Goal: Information Seeking & Learning: Learn about a topic

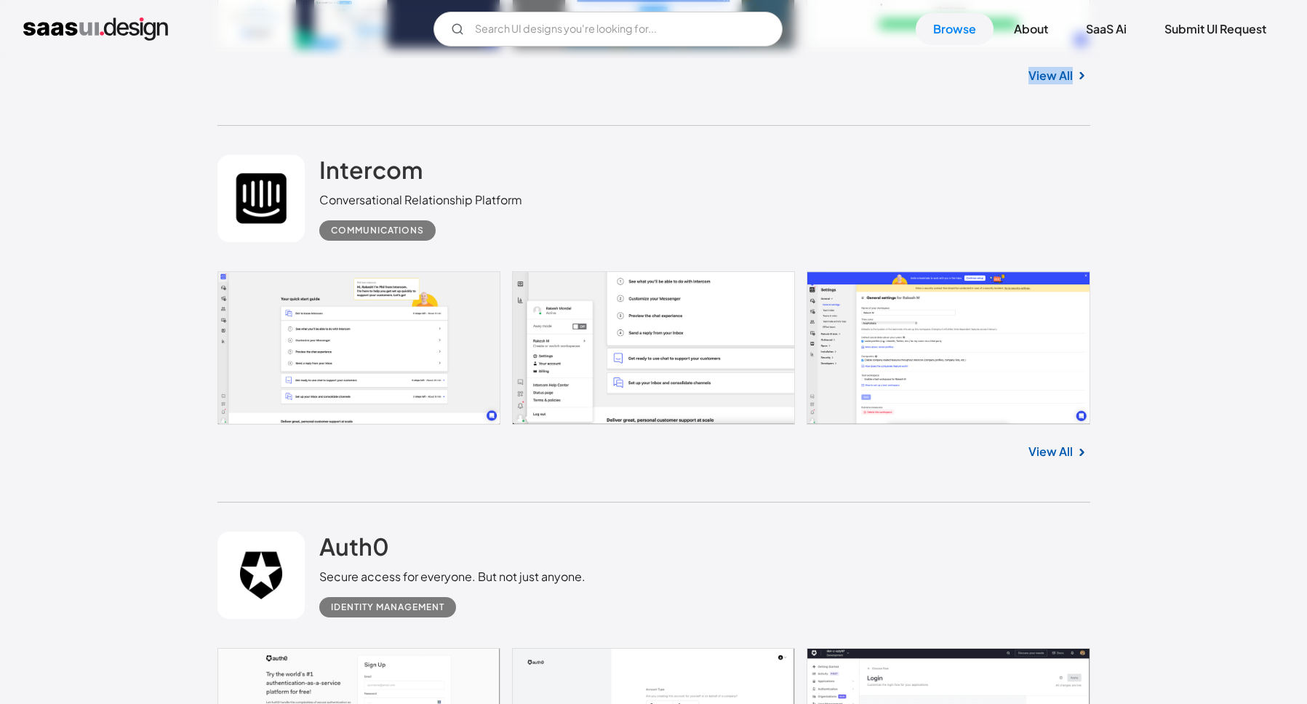
scroll to position [10841, 0]
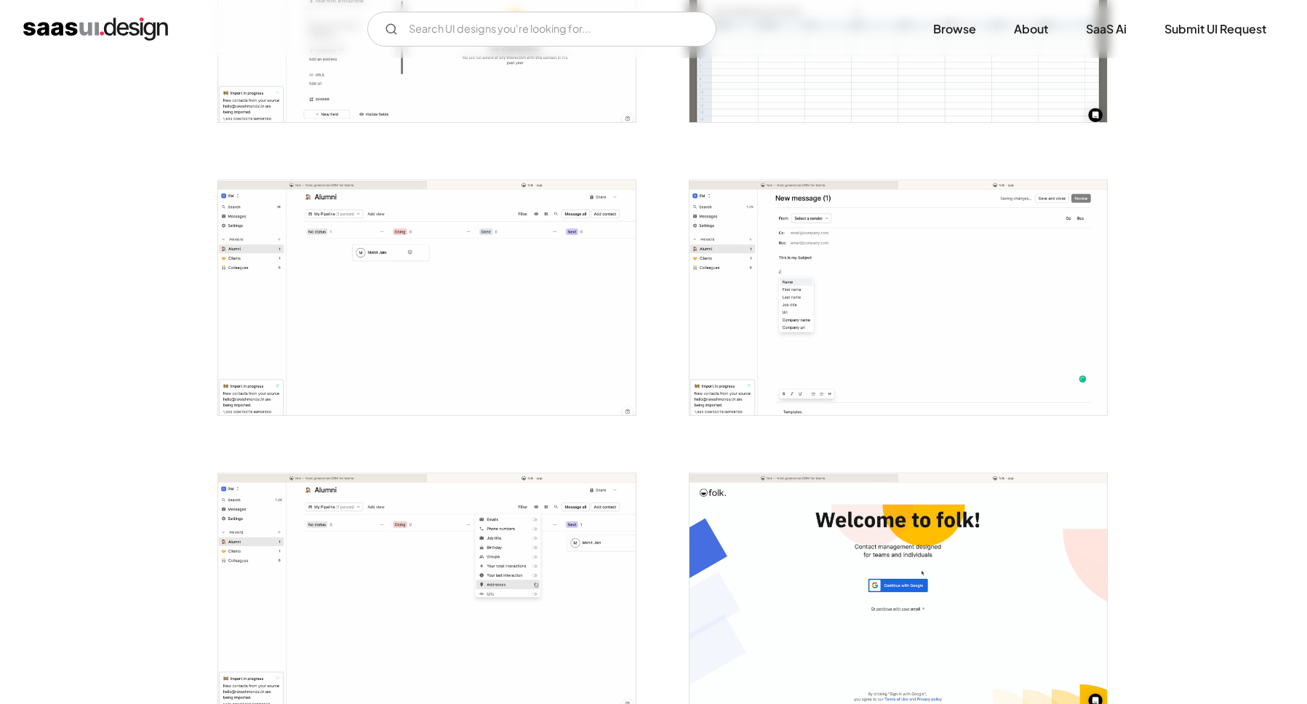
scroll to position [1933, 0]
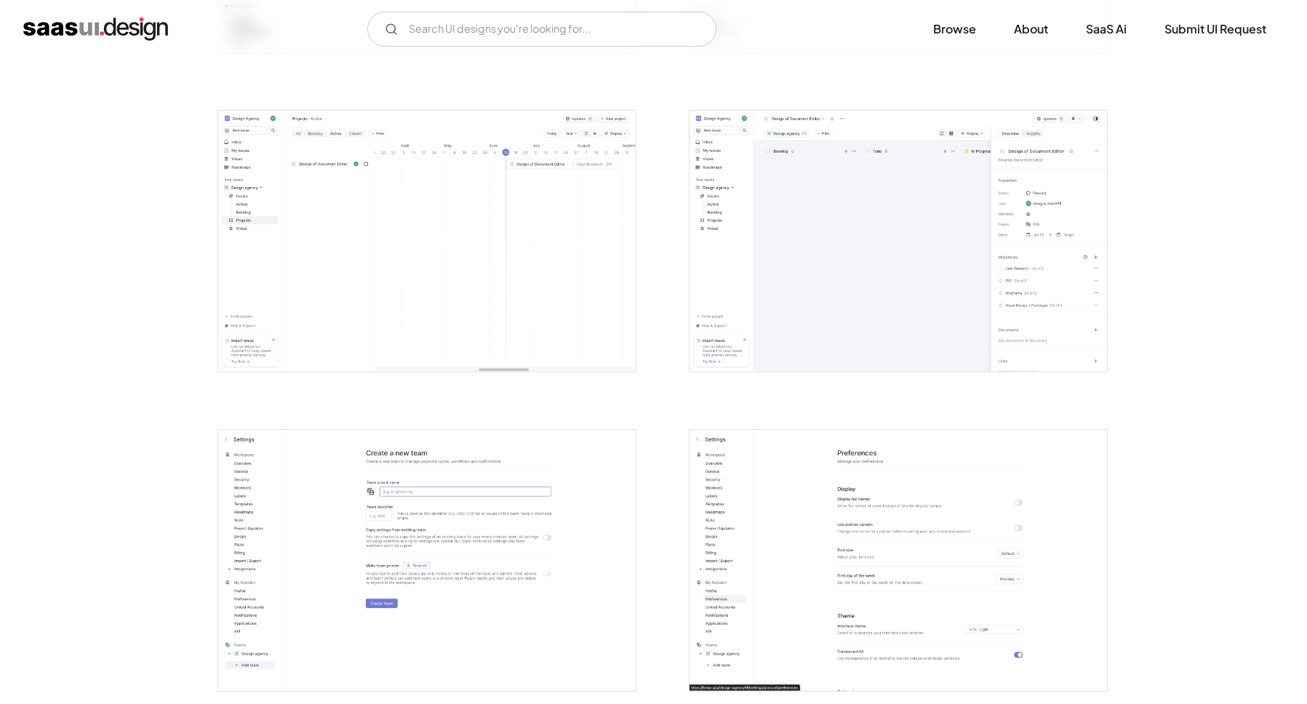
scroll to position [3125, 0]
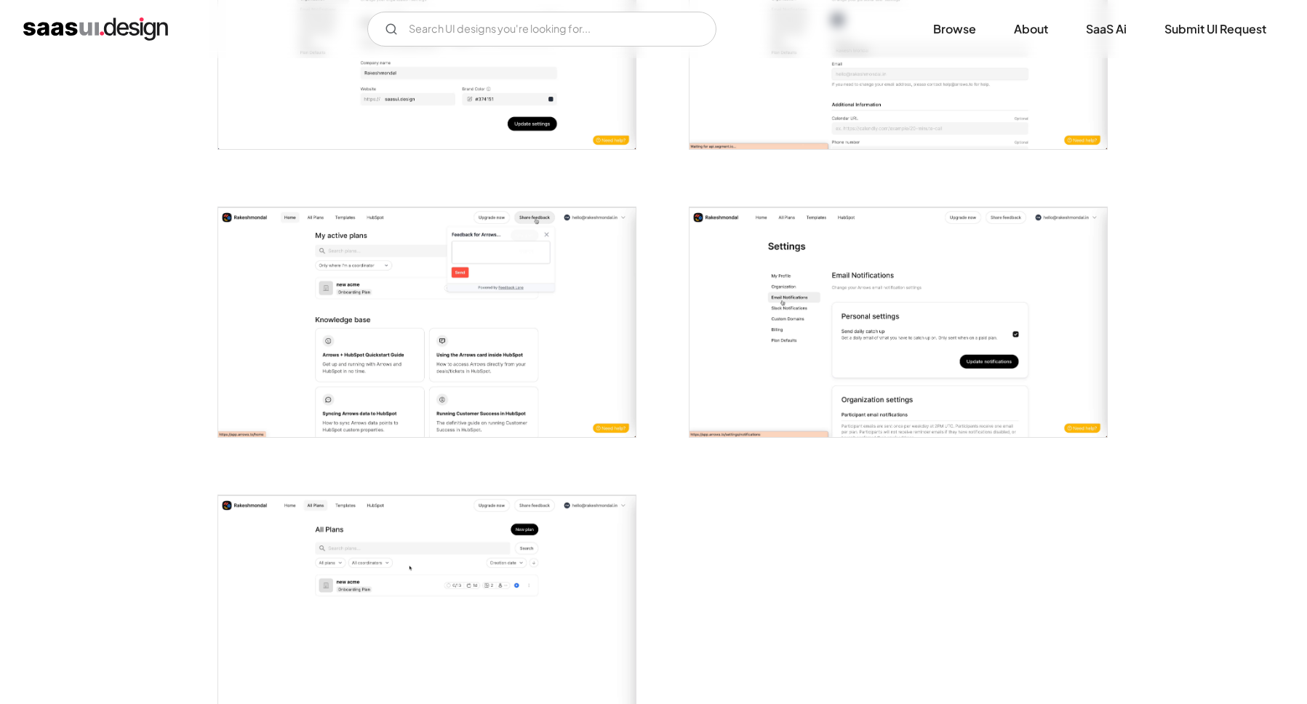
scroll to position [2802, 0]
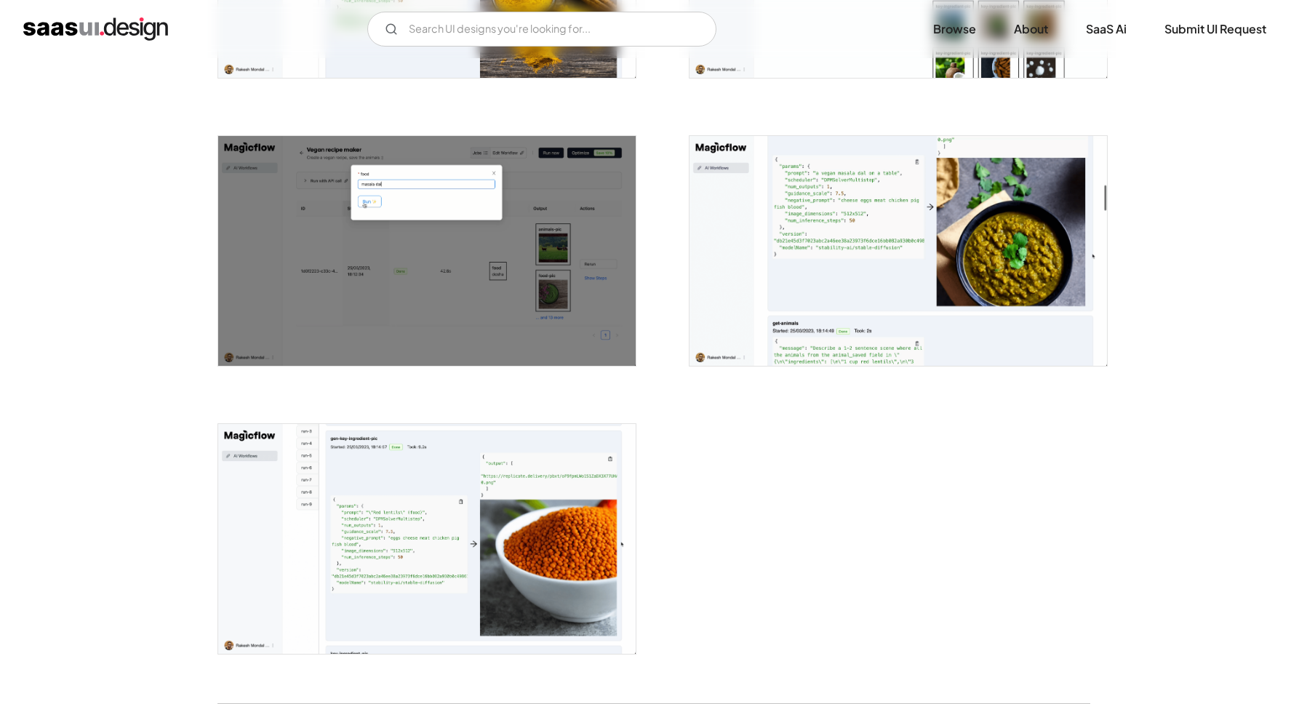
scroll to position [2010, 0]
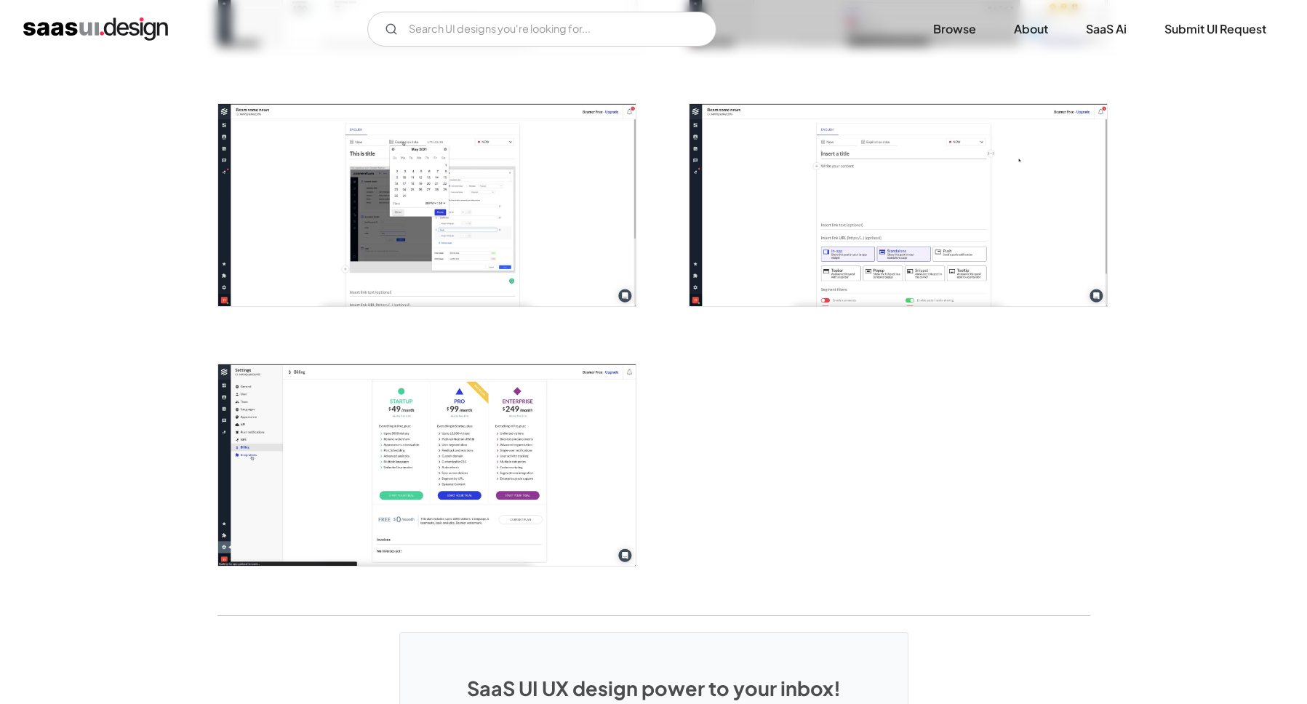
scroll to position [1589, 0]
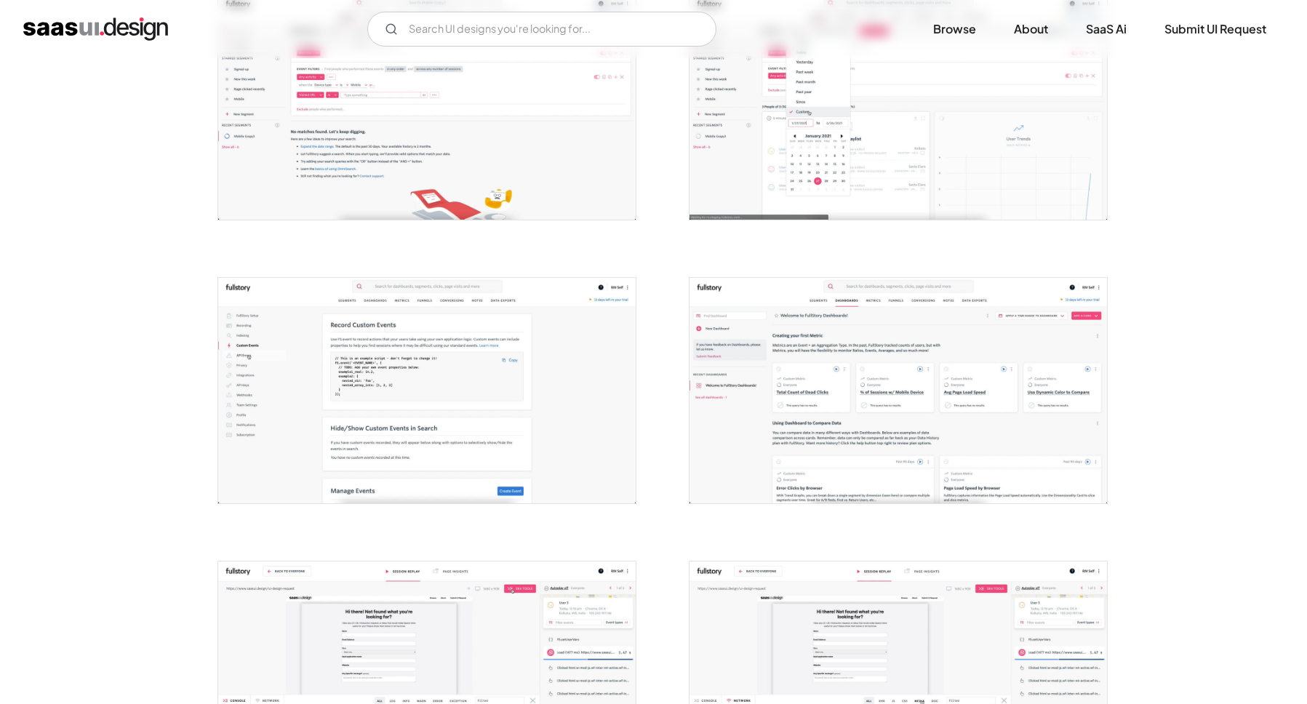
scroll to position [823, 0]
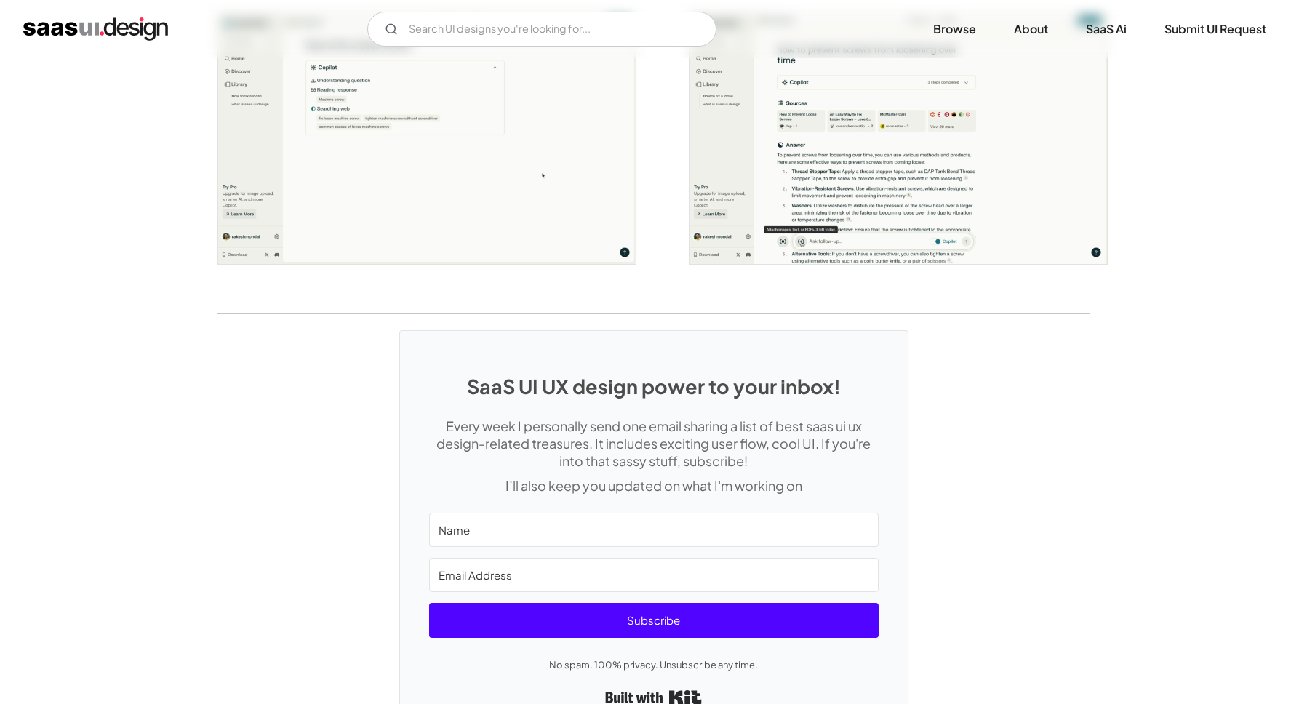
scroll to position [2889, 0]
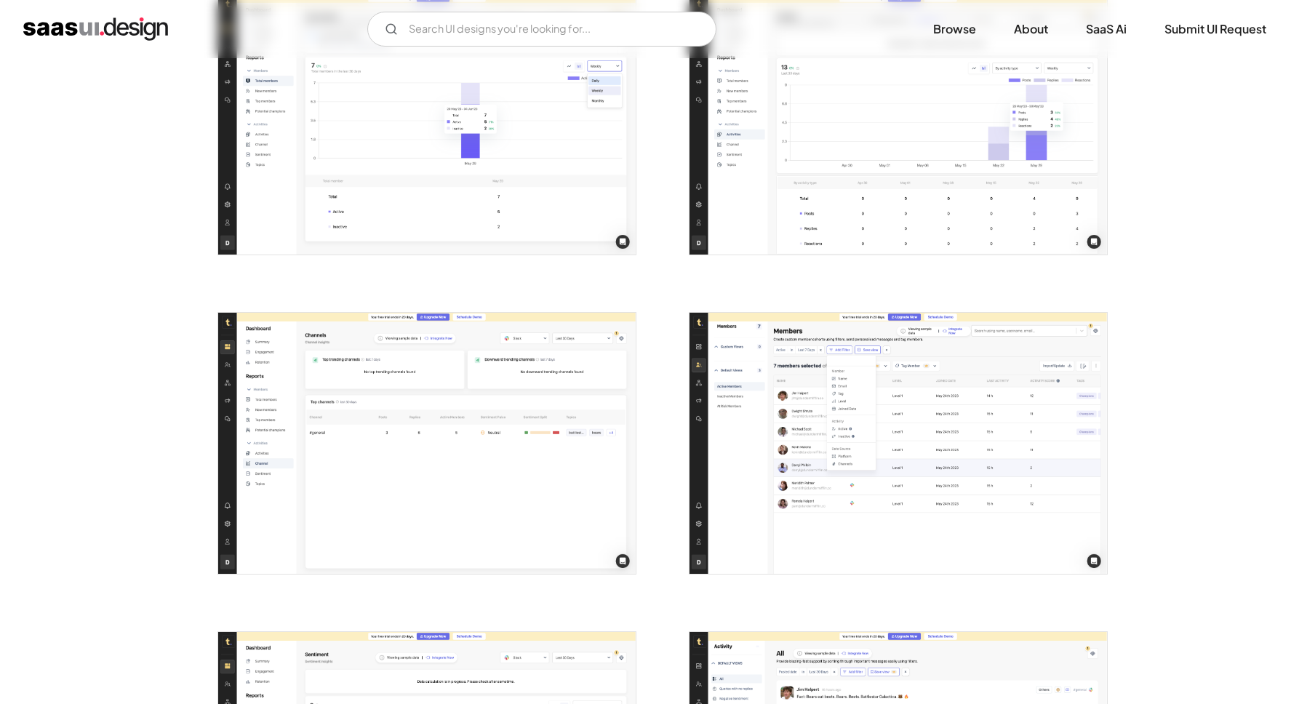
scroll to position [2108, 0]
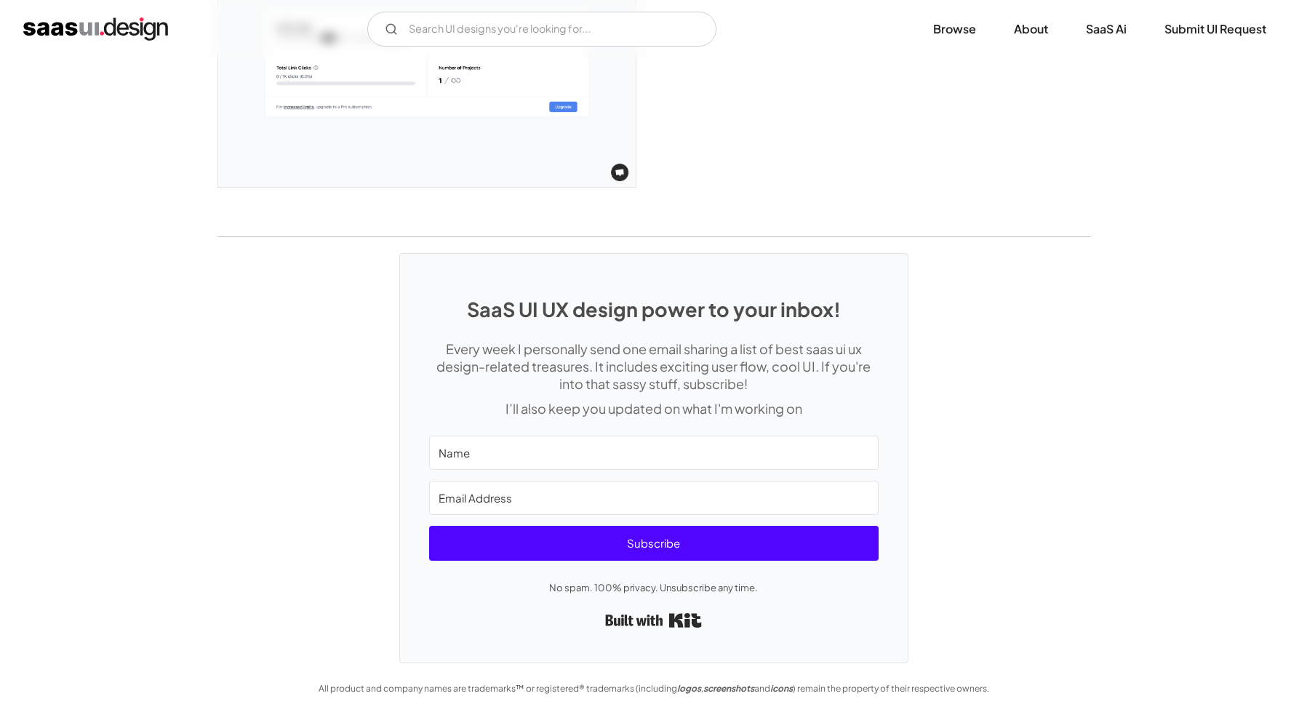
scroll to position [3289, 0]
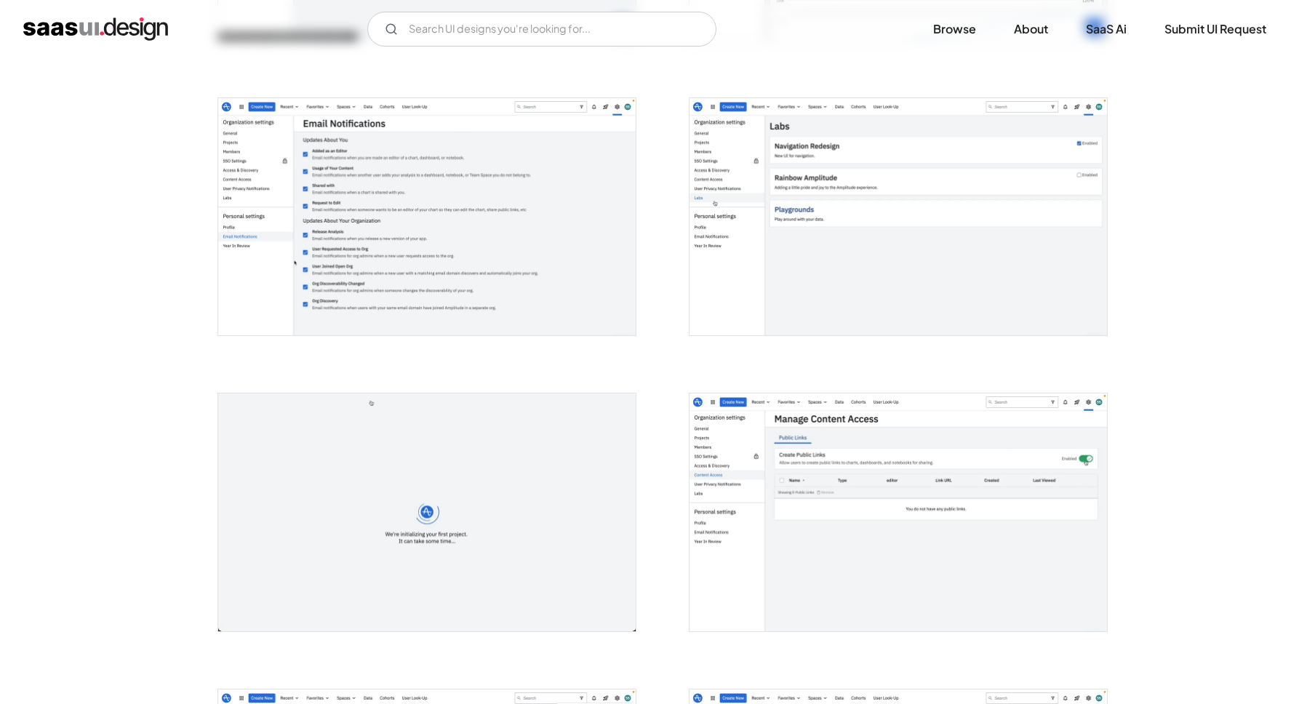
scroll to position [2020, 0]
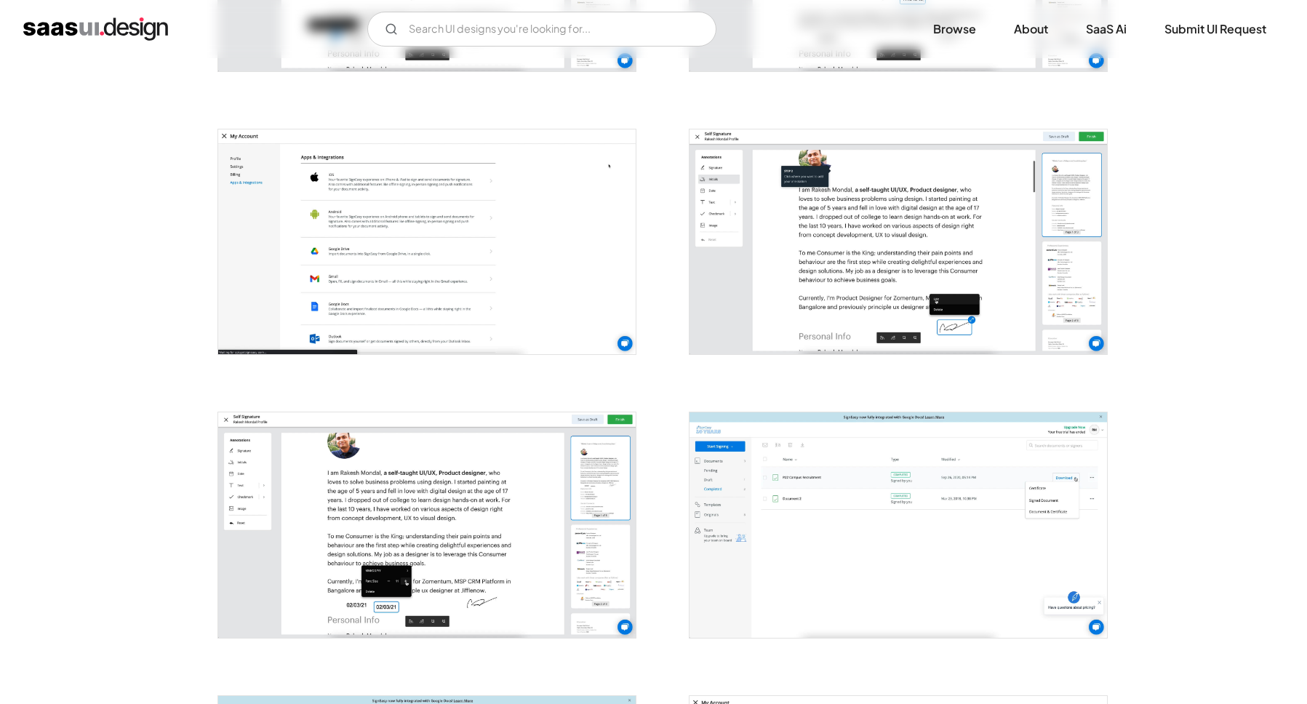
scroll to position [1660, 0]
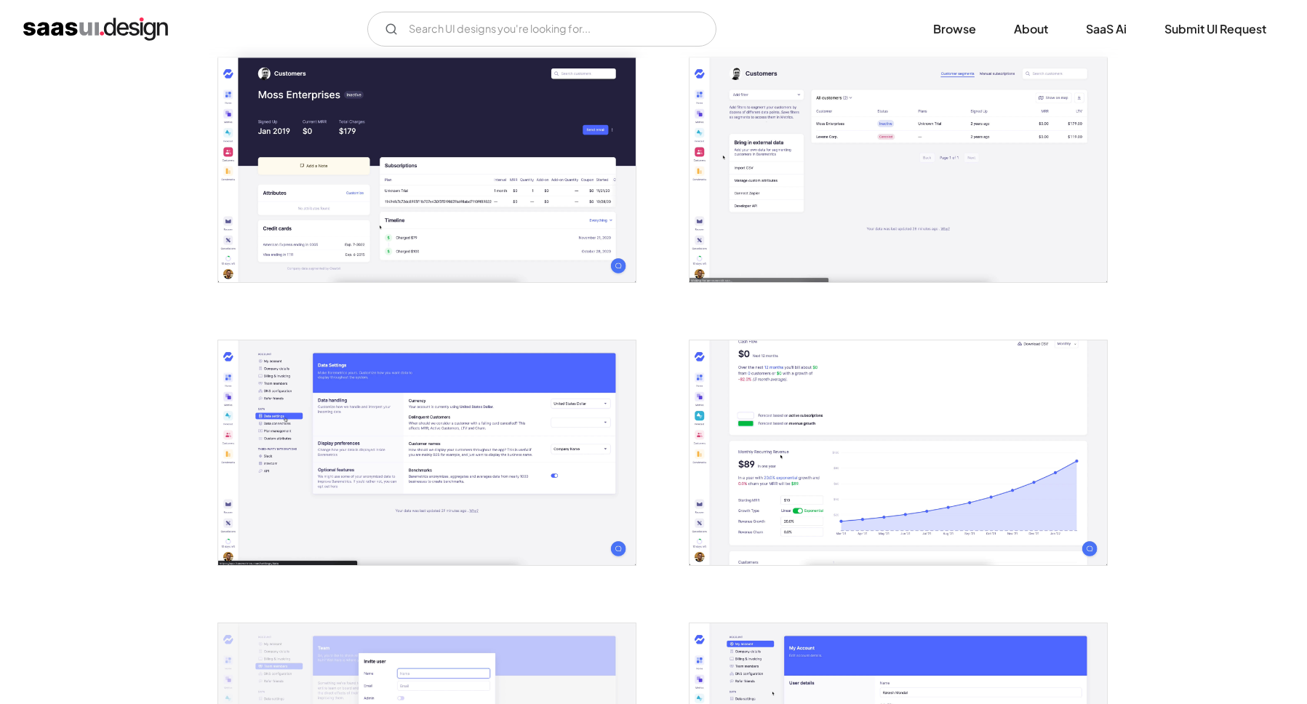
scroll to position [1984, 0]
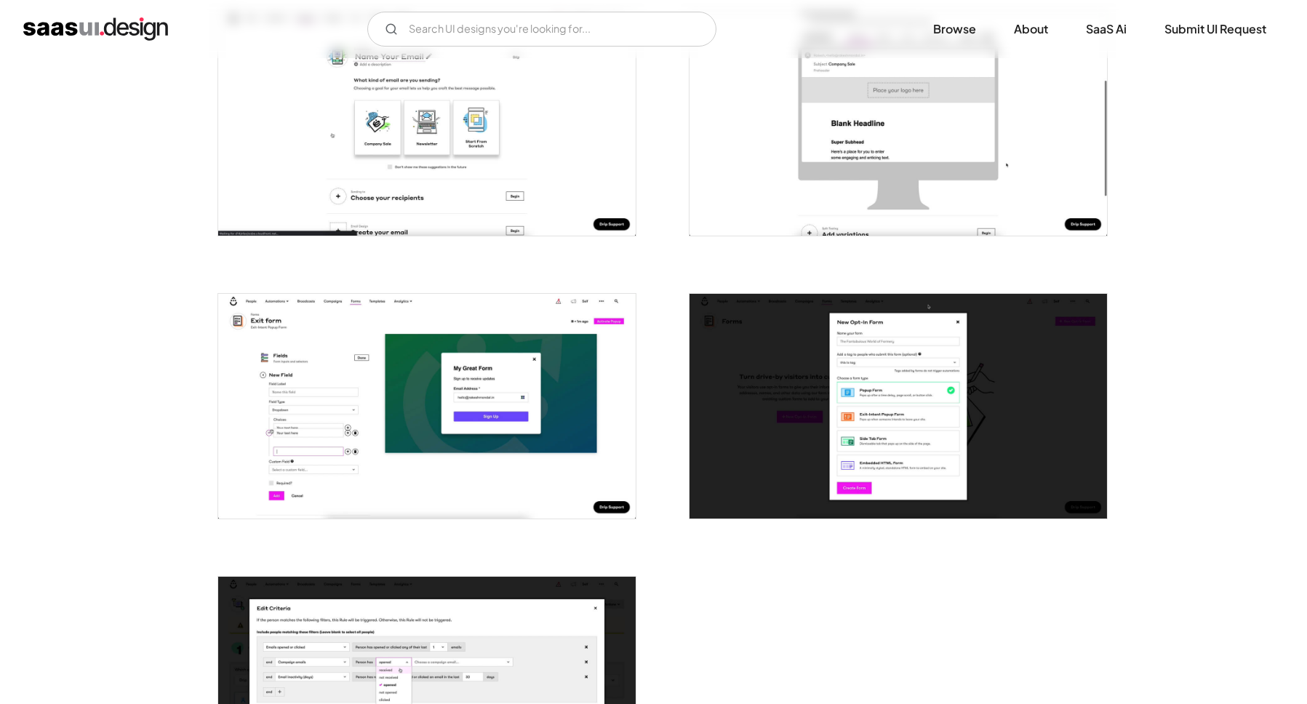
scroll to position [3167, 0]
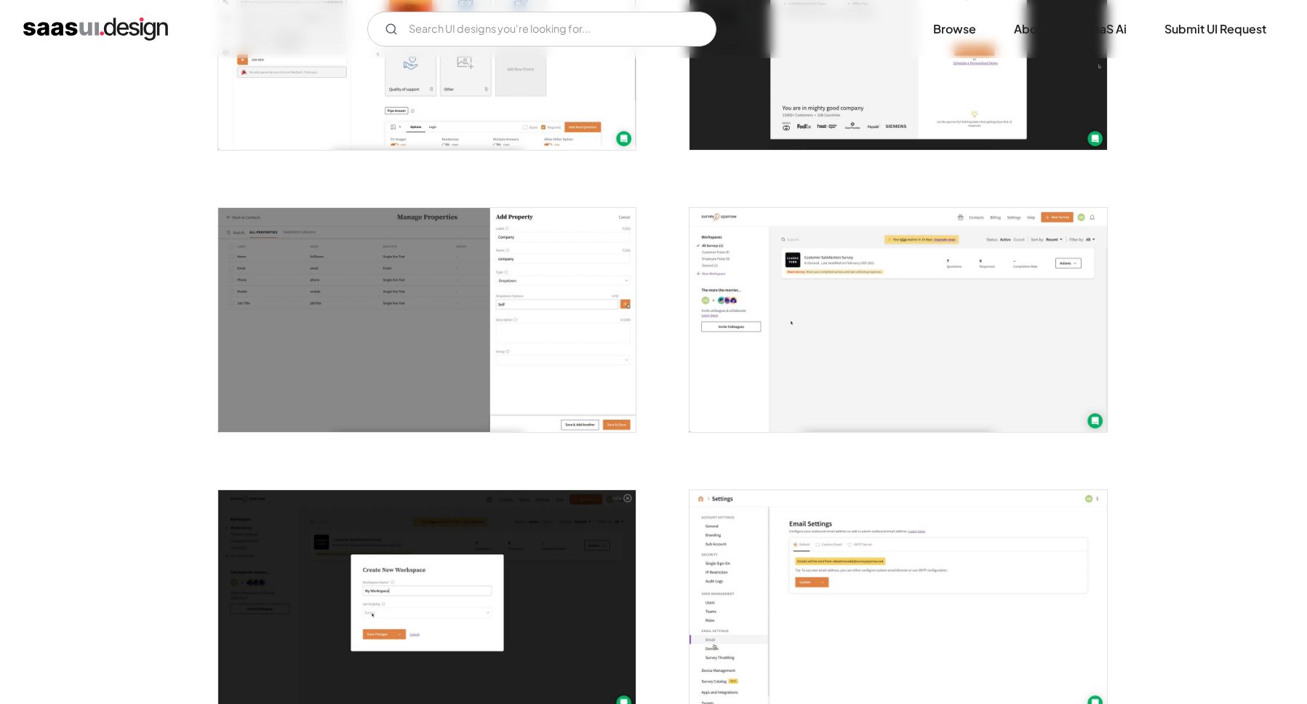
scroll to position [1260, 0]
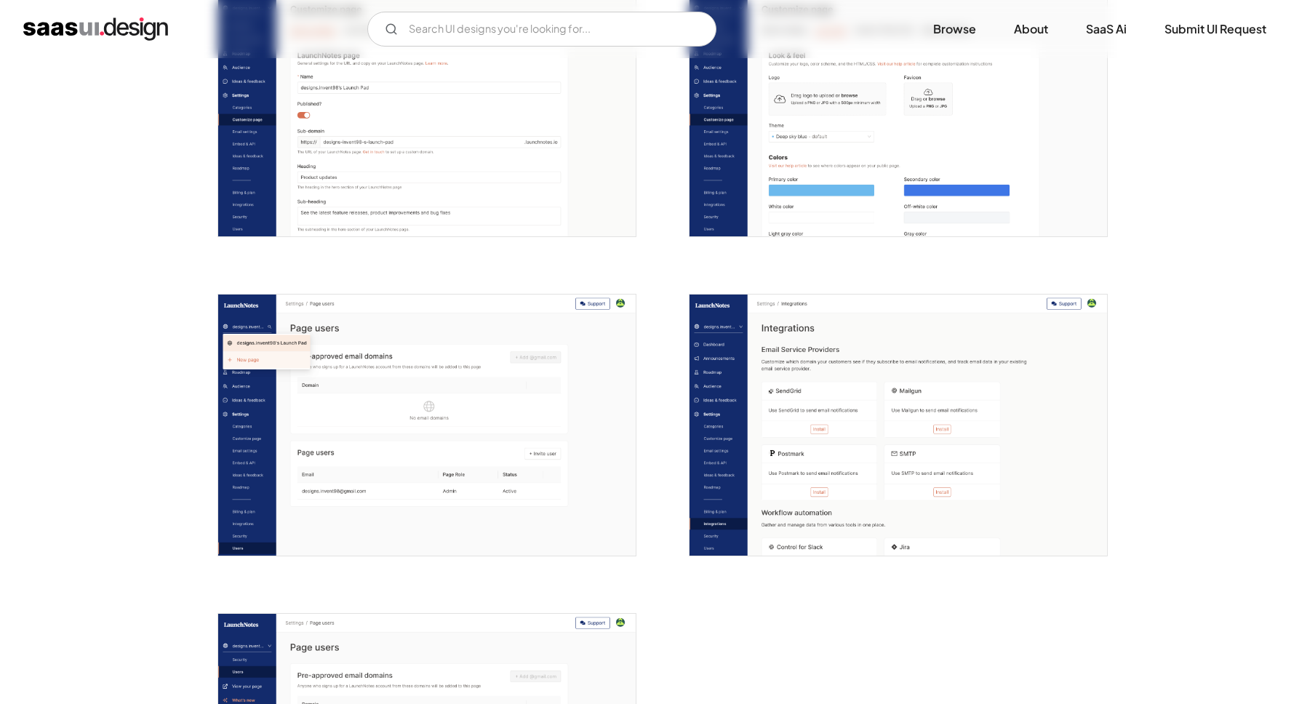
scroll to position [3574, 0]
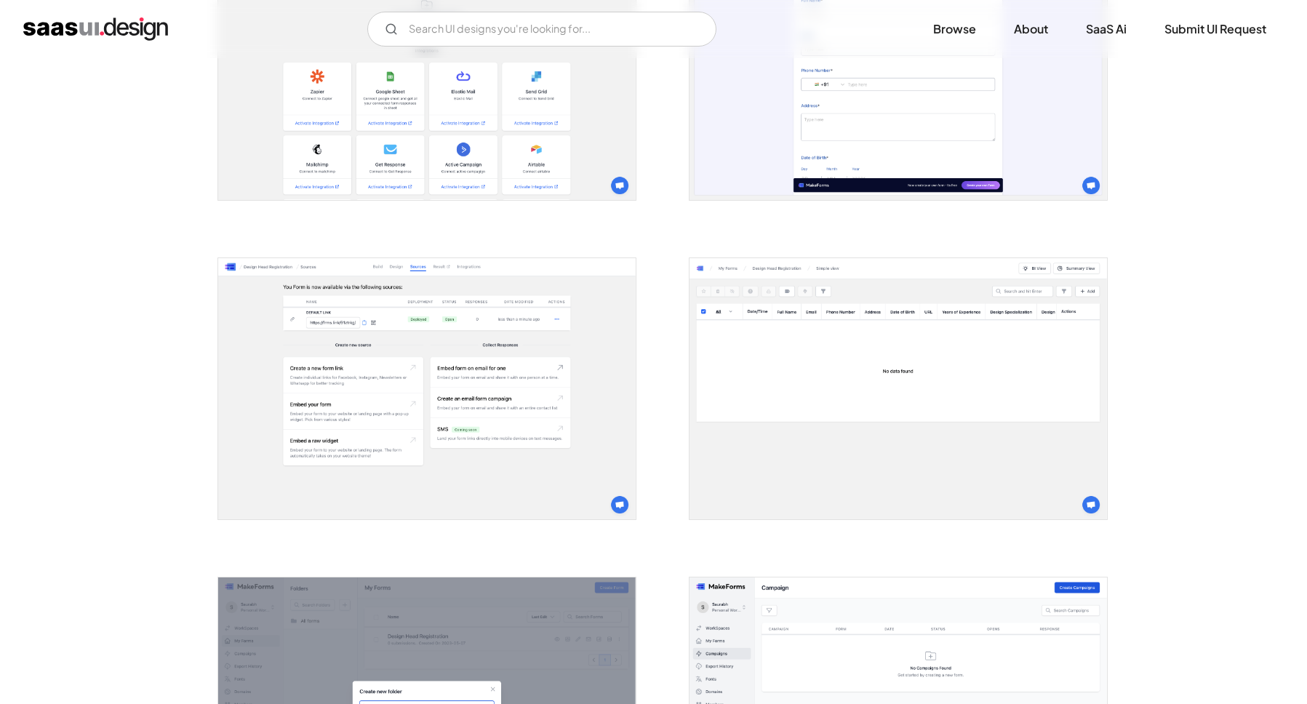
scroll to position [2361, 0]
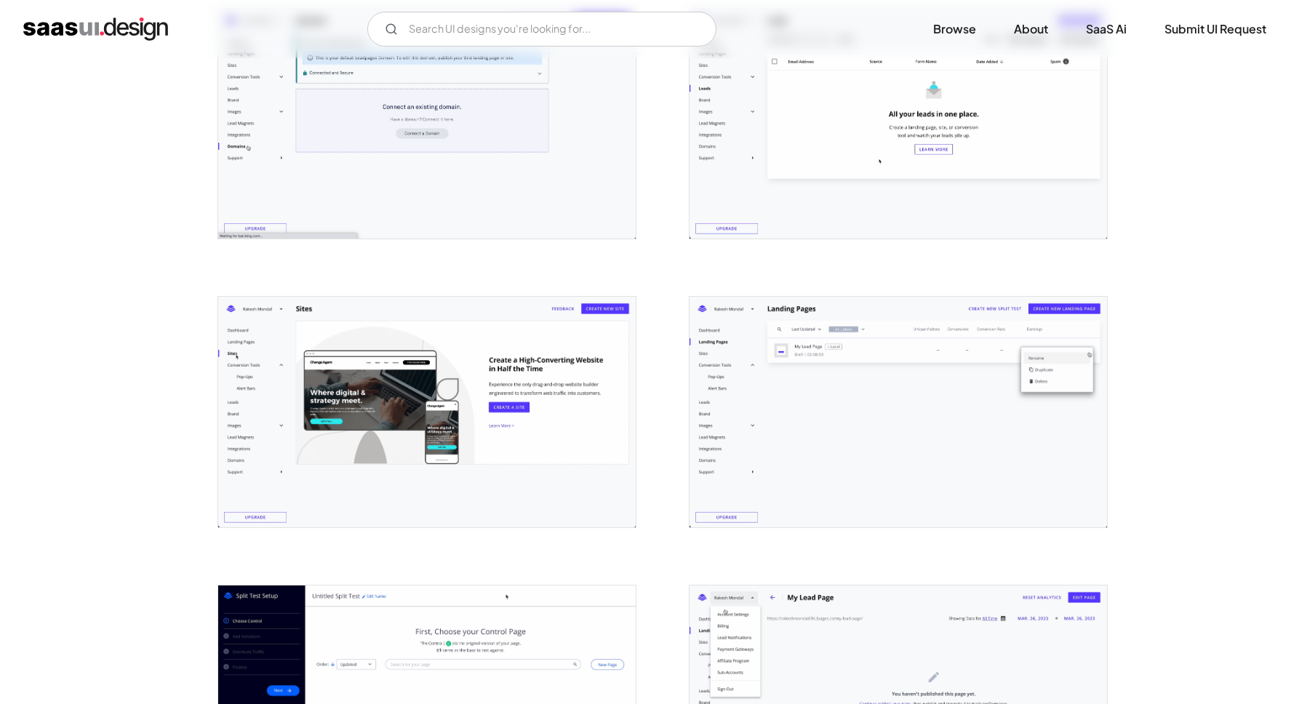
scroll to position [2930, 0]
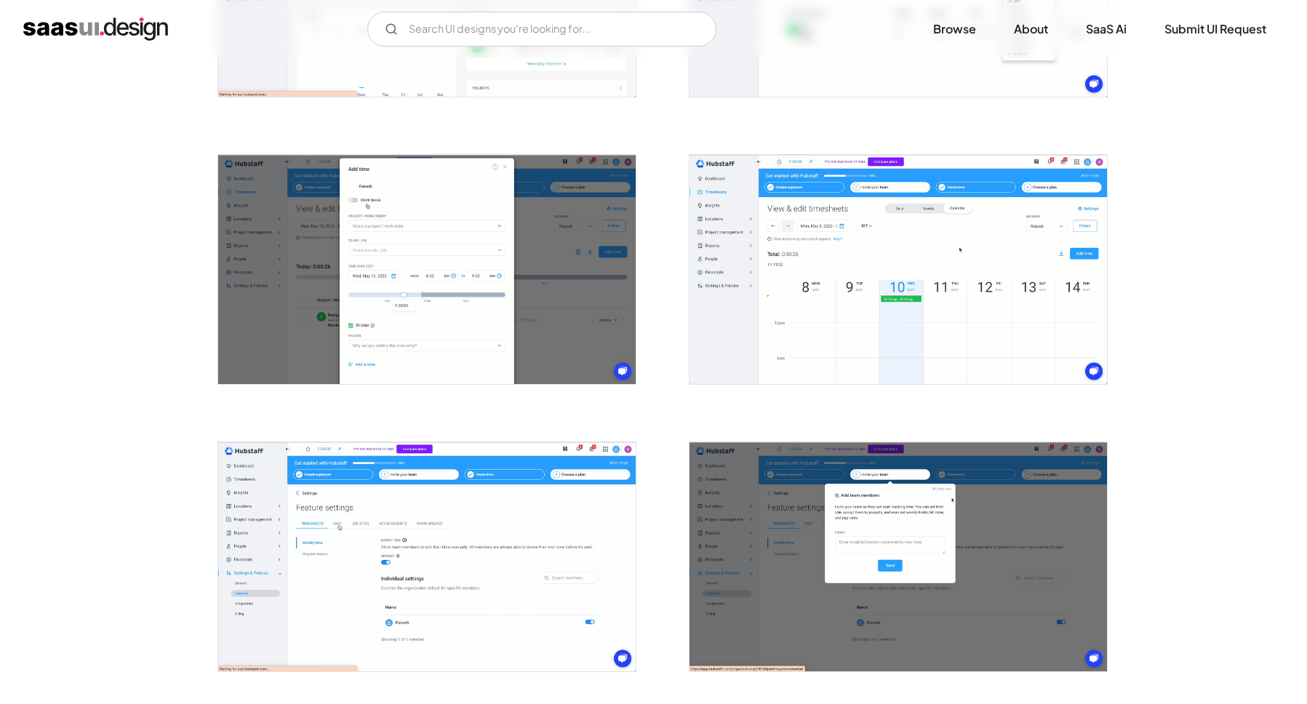
scroll to position [1932, 0]
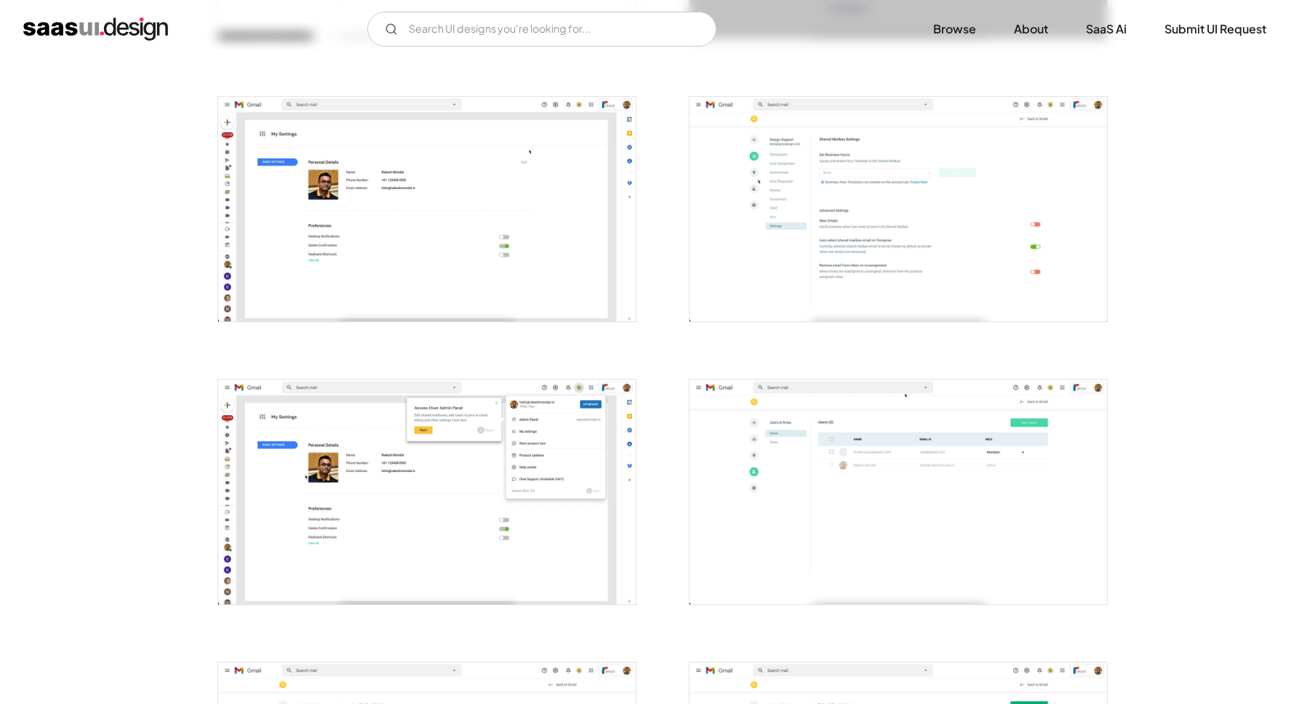
scroll to position [2689, 0]
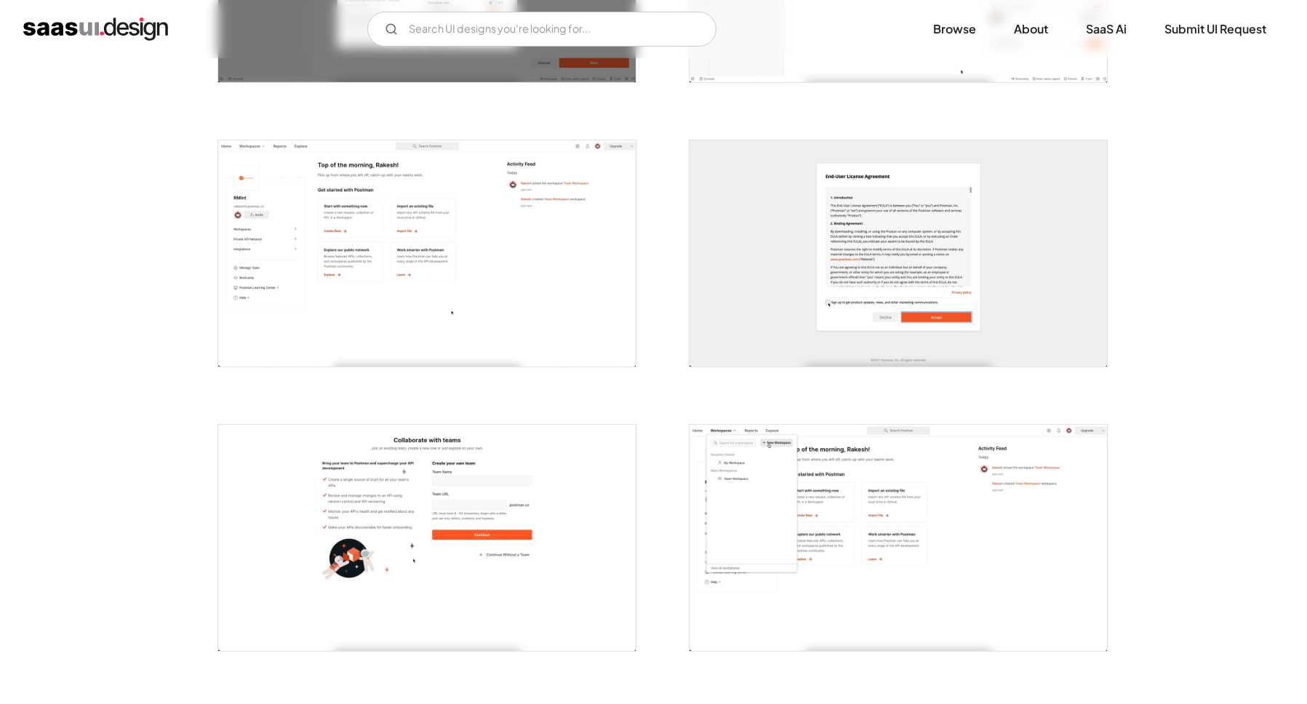
scroll to position [2660, 0]
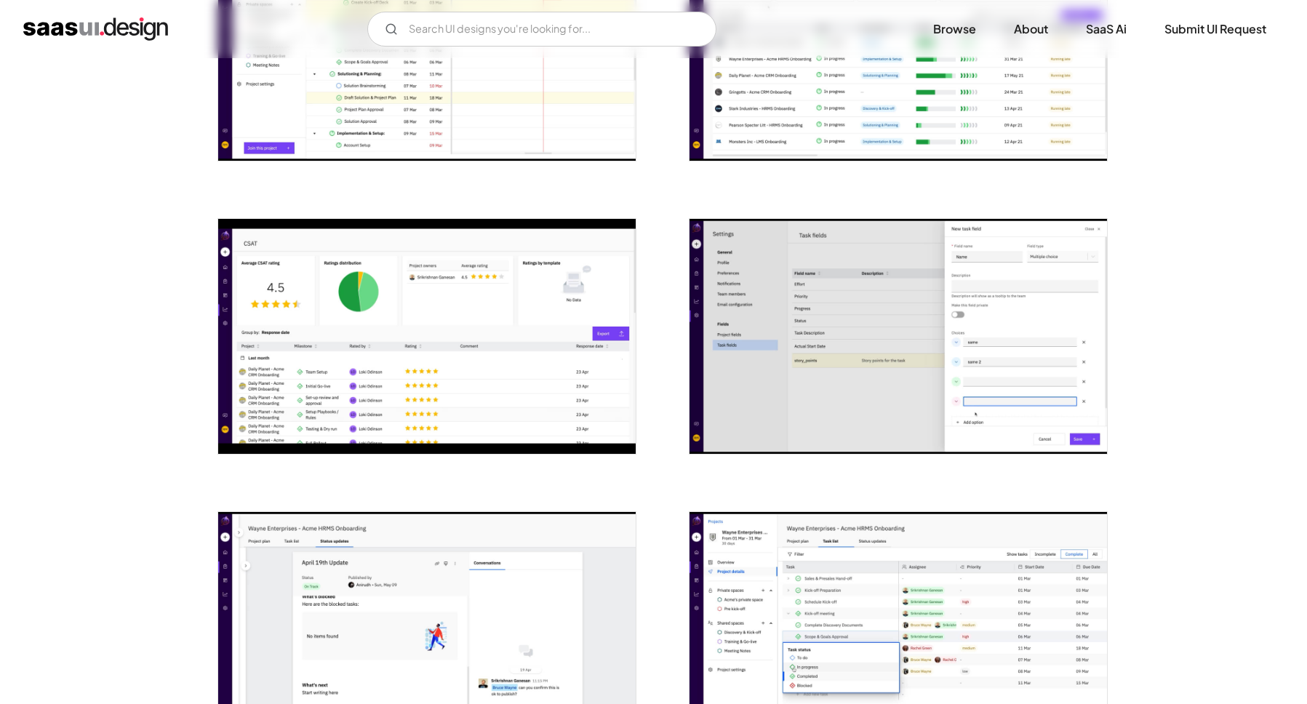
scroll to position [1908, 0]
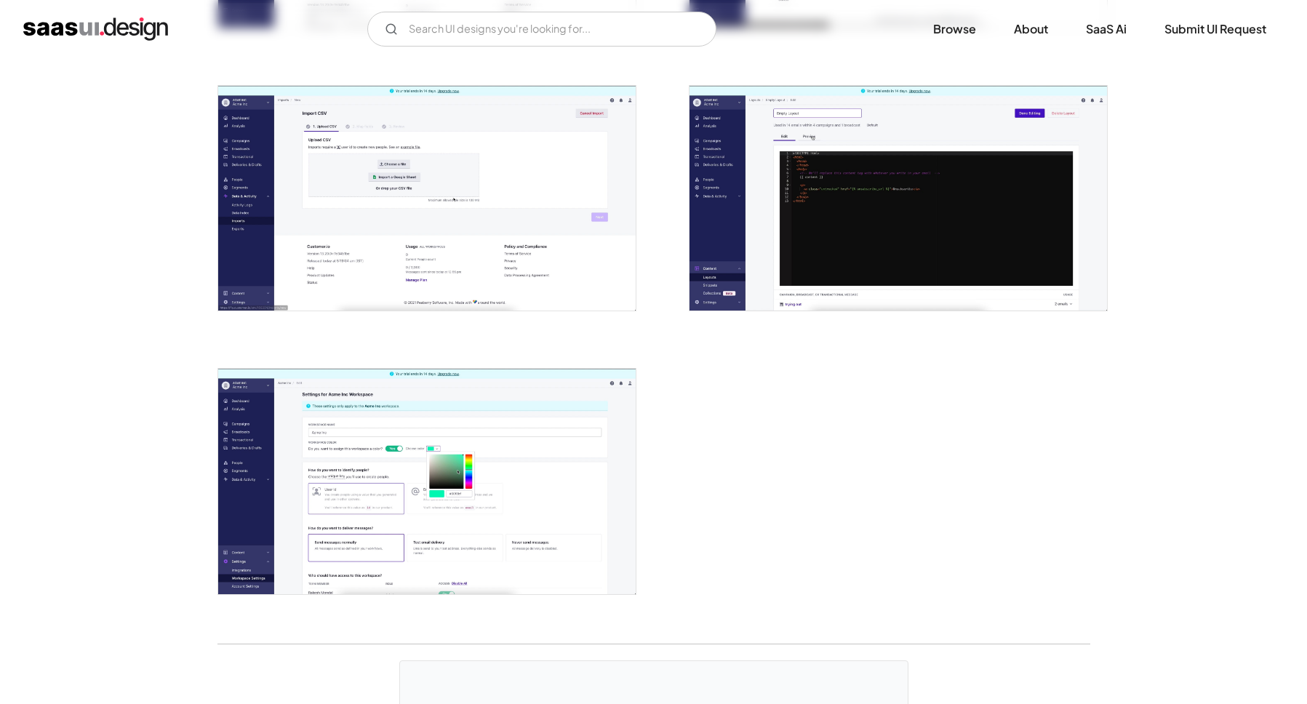
scroll to position [3427, 0]
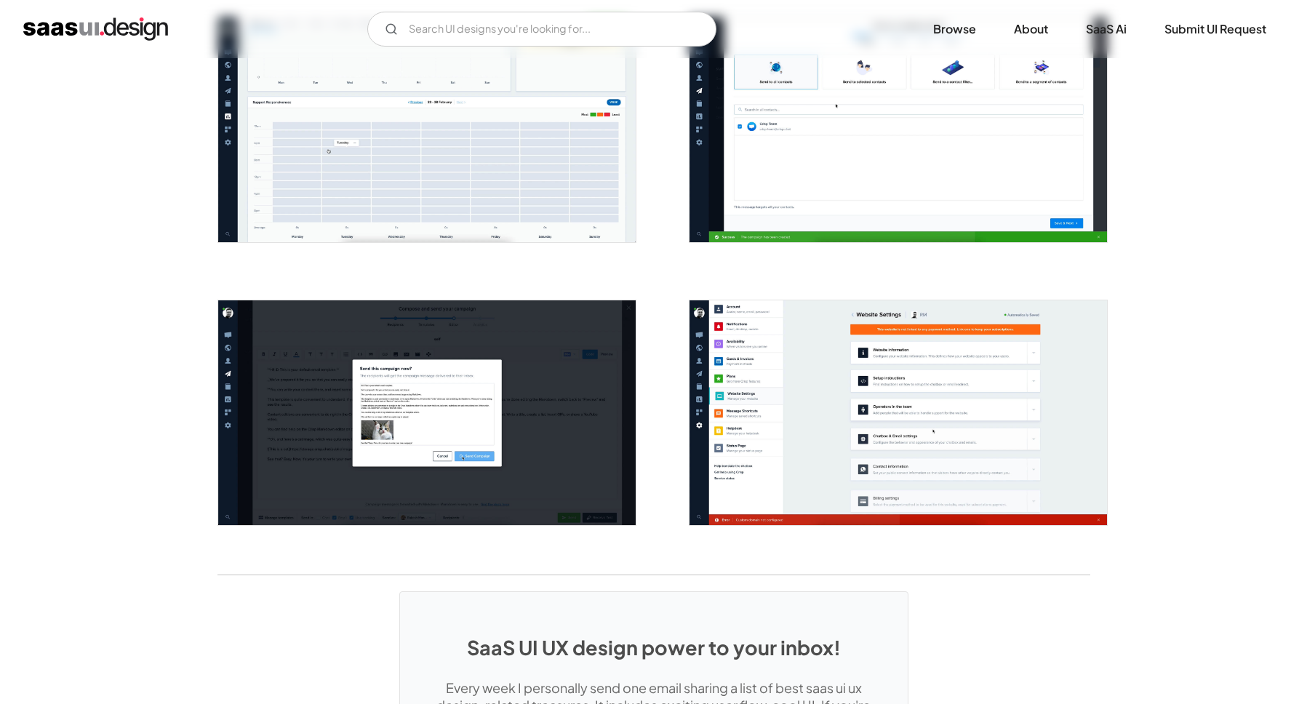
scroll to position [3187, 0]
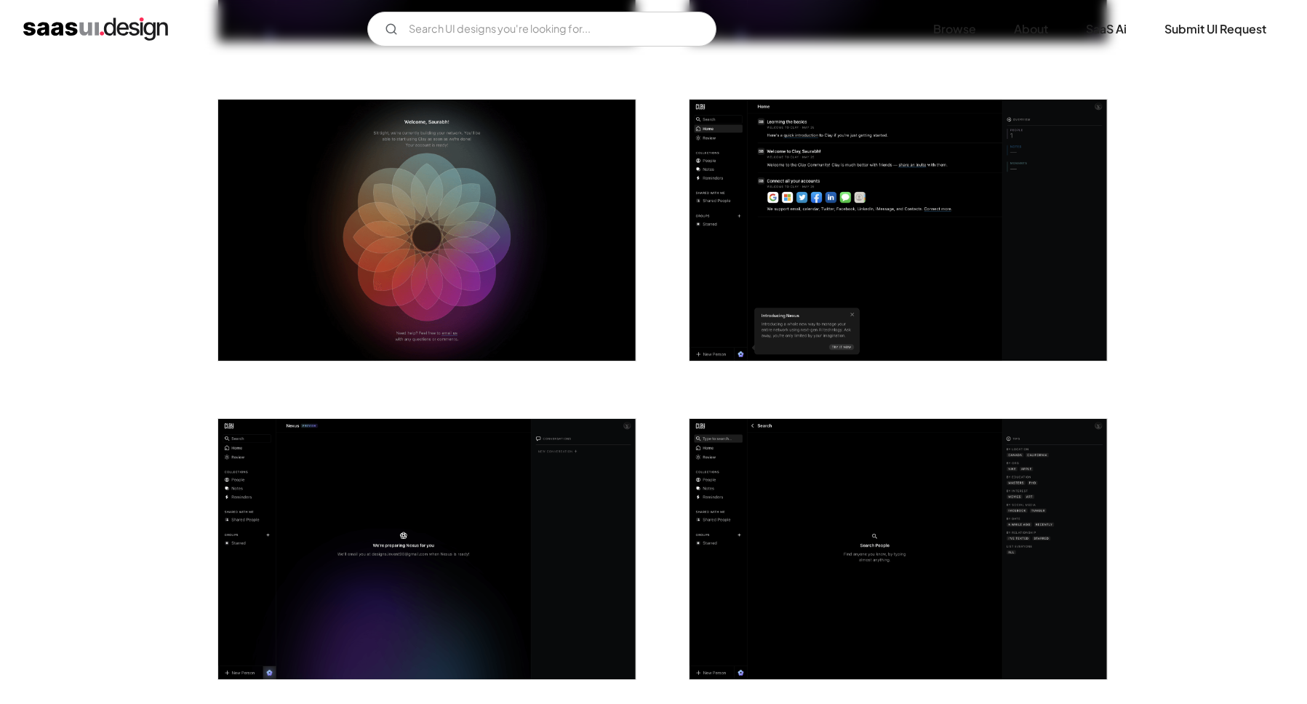
scroll to position [1998, 0]
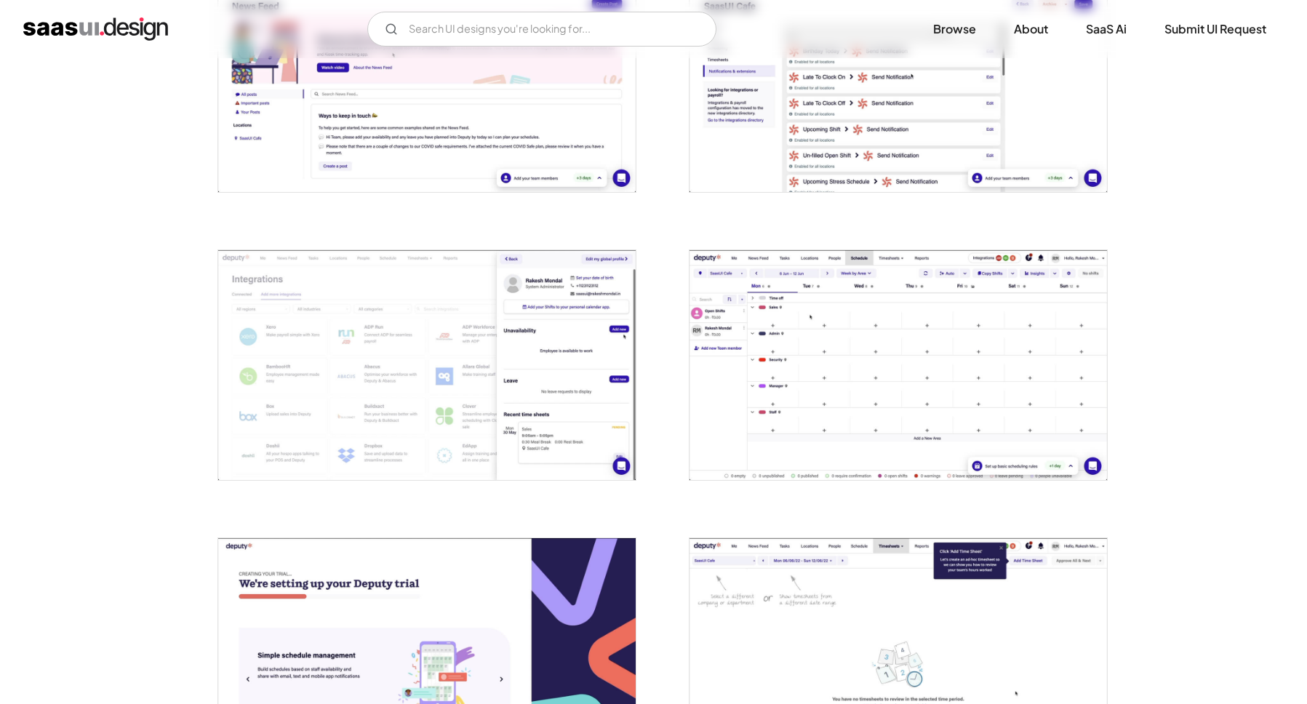
scroll to position [3097, 0]
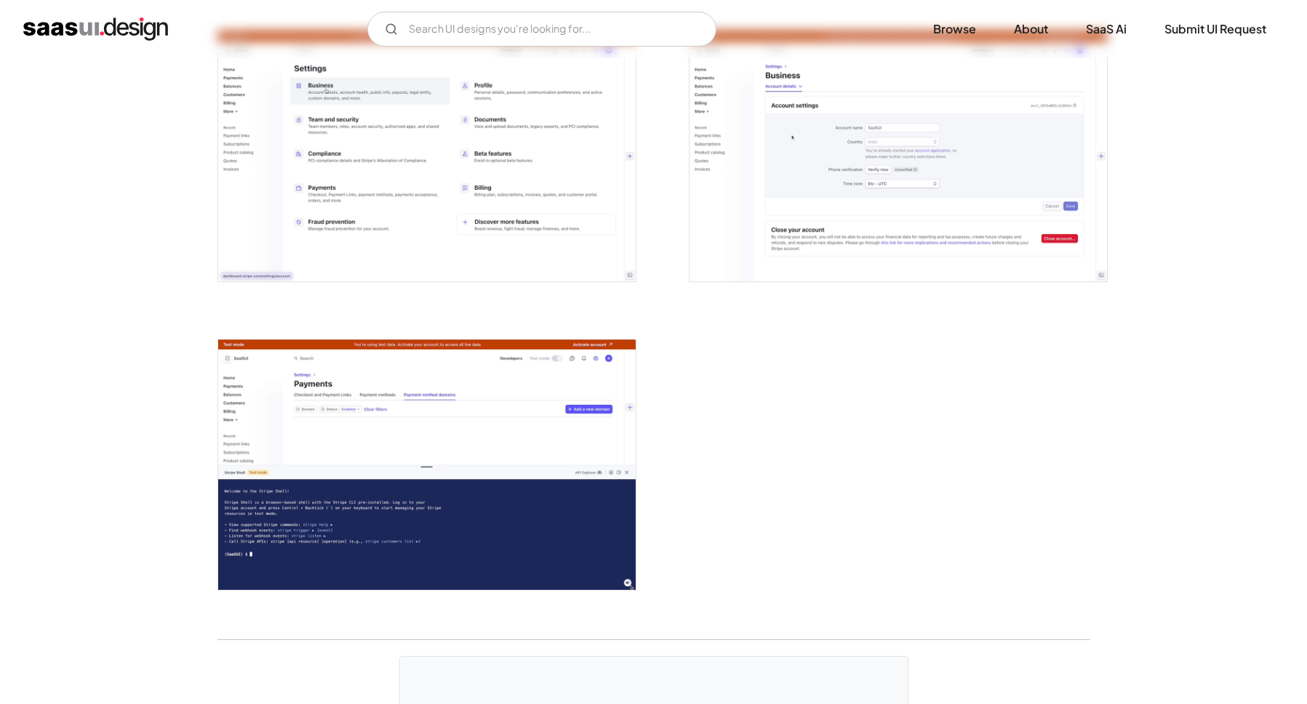
scroll to position [3816, 0]
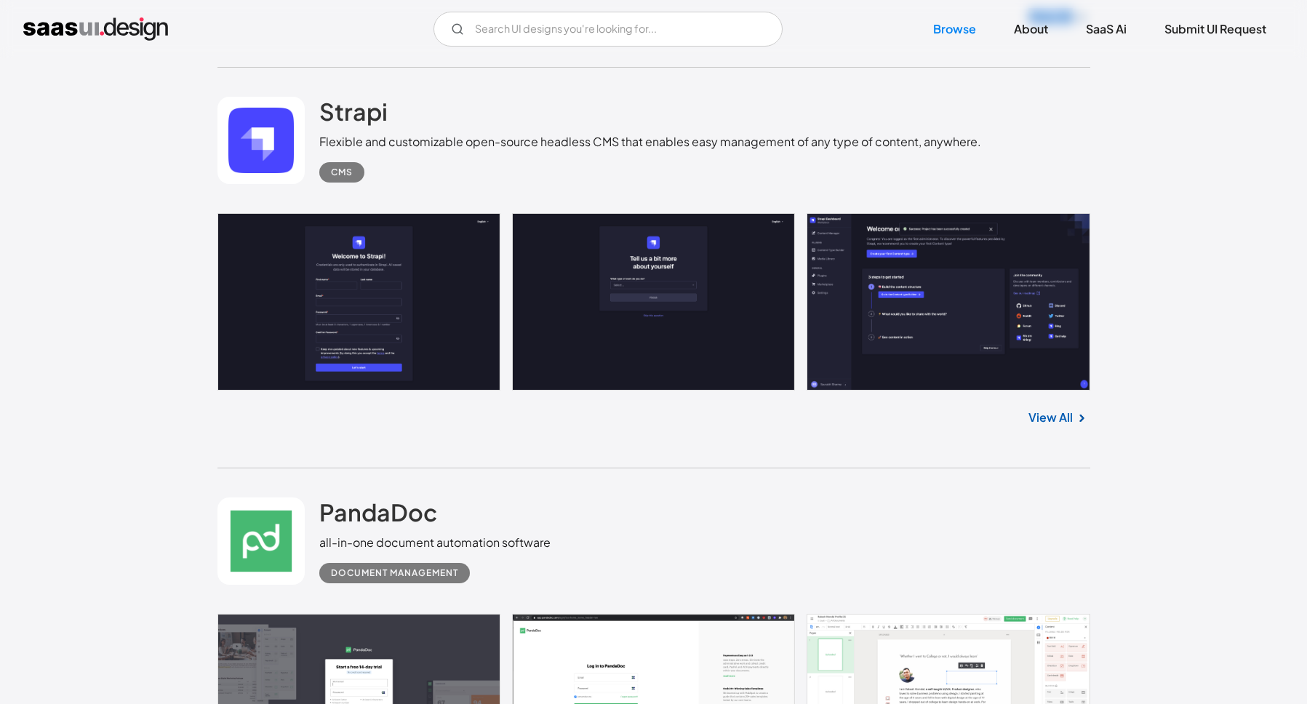
scroll to position [18522, 0]
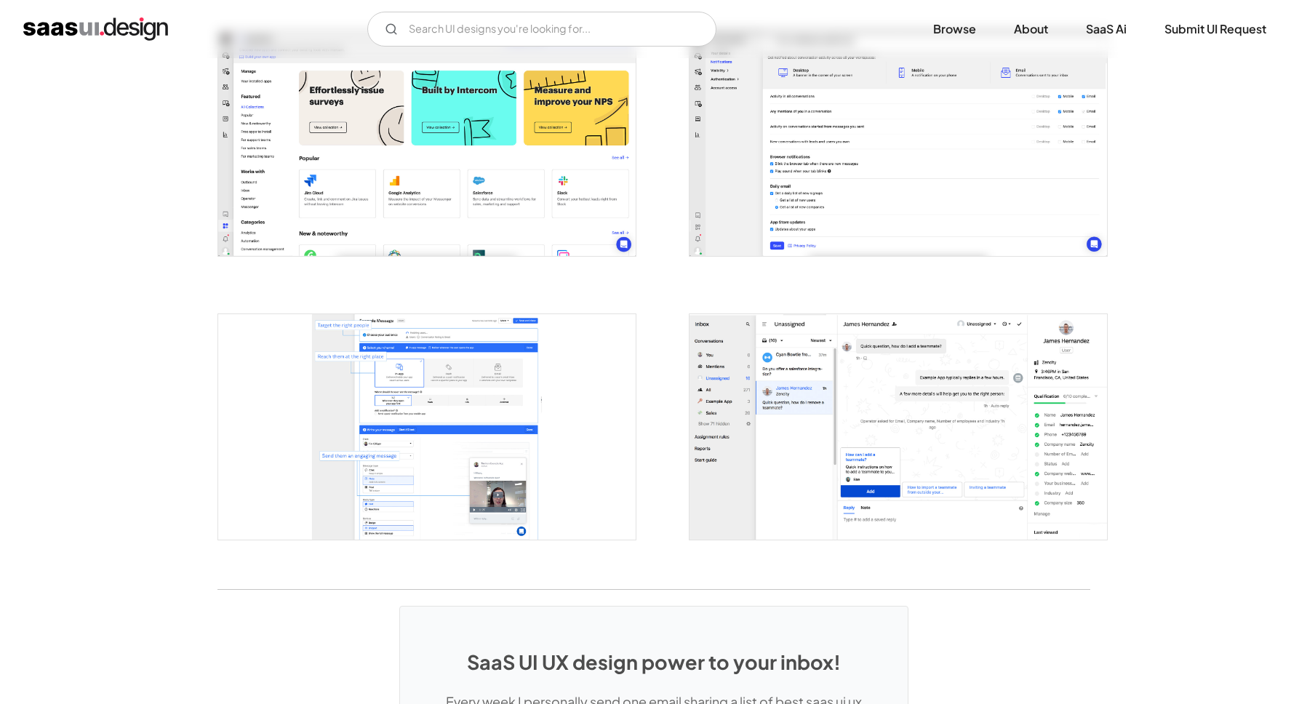
scroll to position [2643, 0]
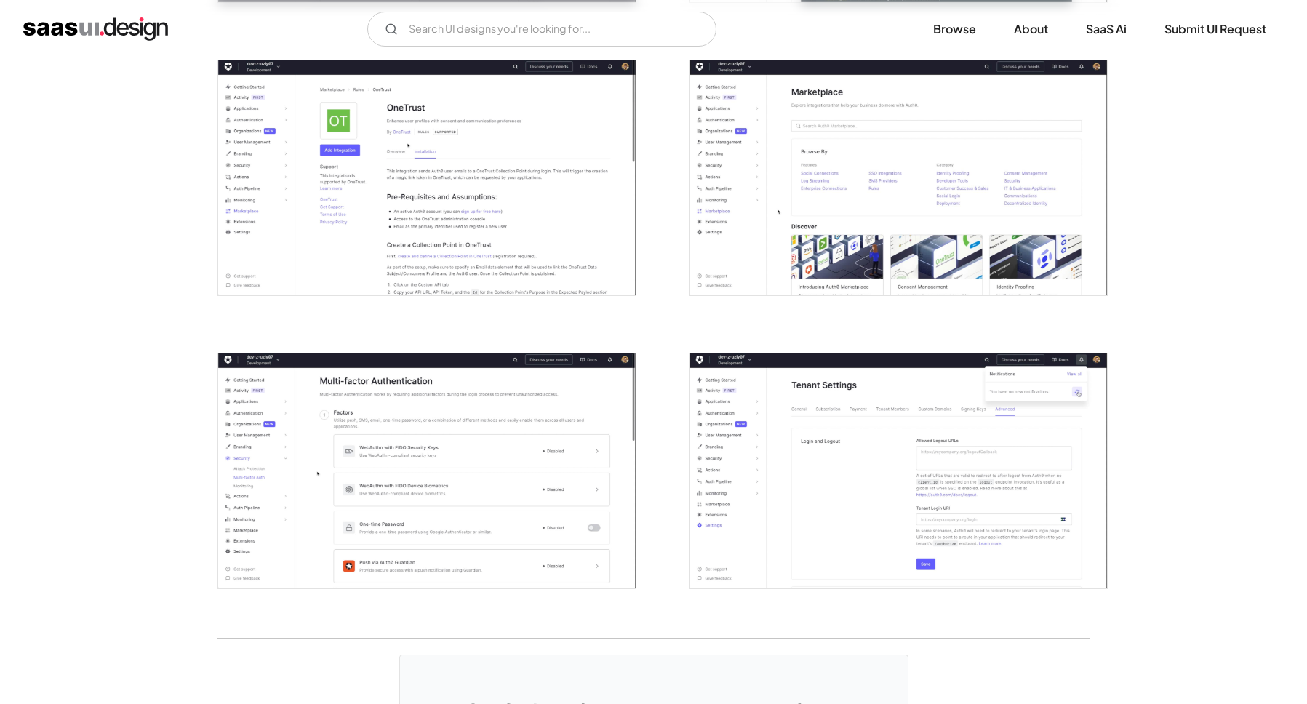
scroll to position [3277, 0]
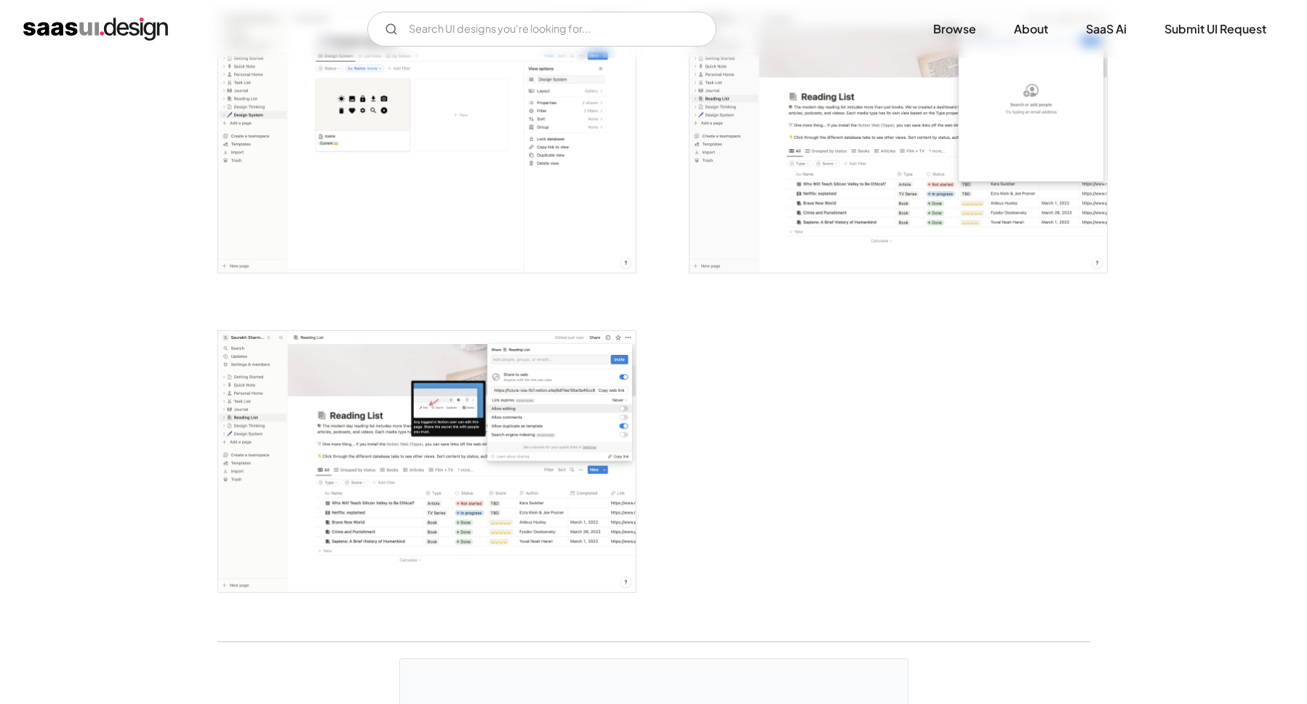
scroll to position [3862, 0]
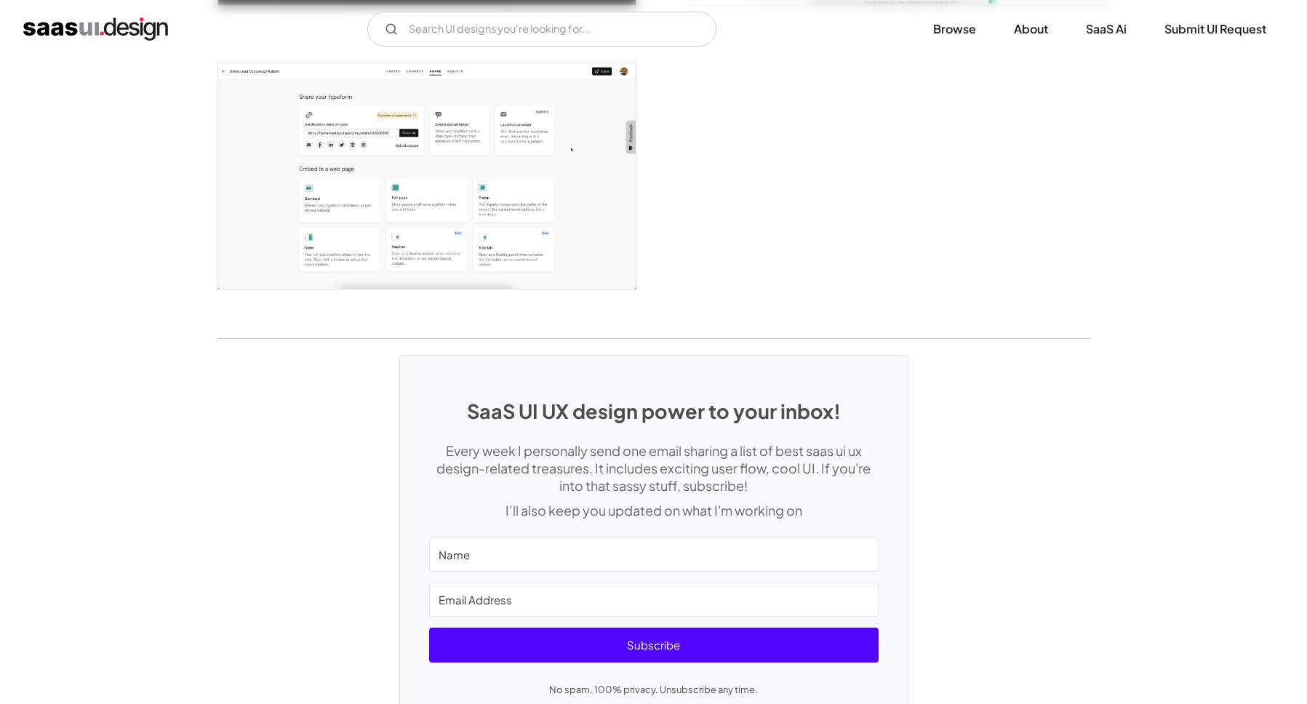
scroll to position [3747, 0]
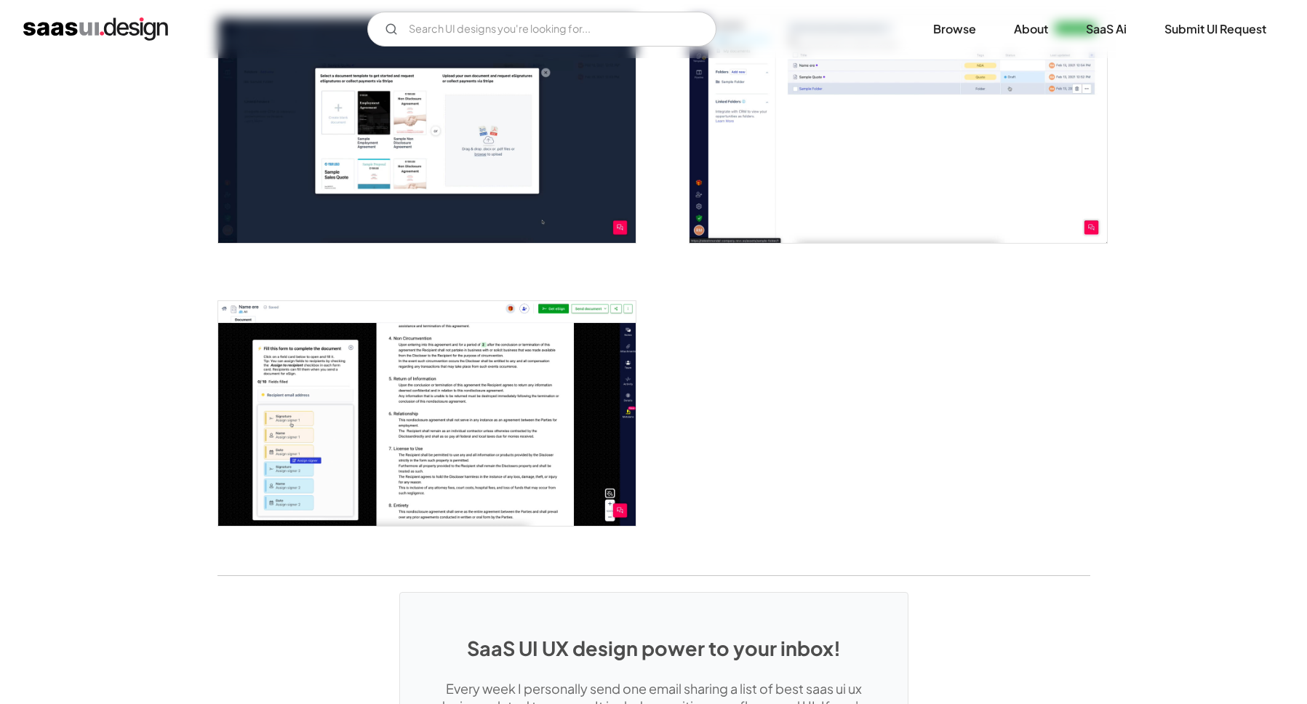
scroll to position [2392, 0]
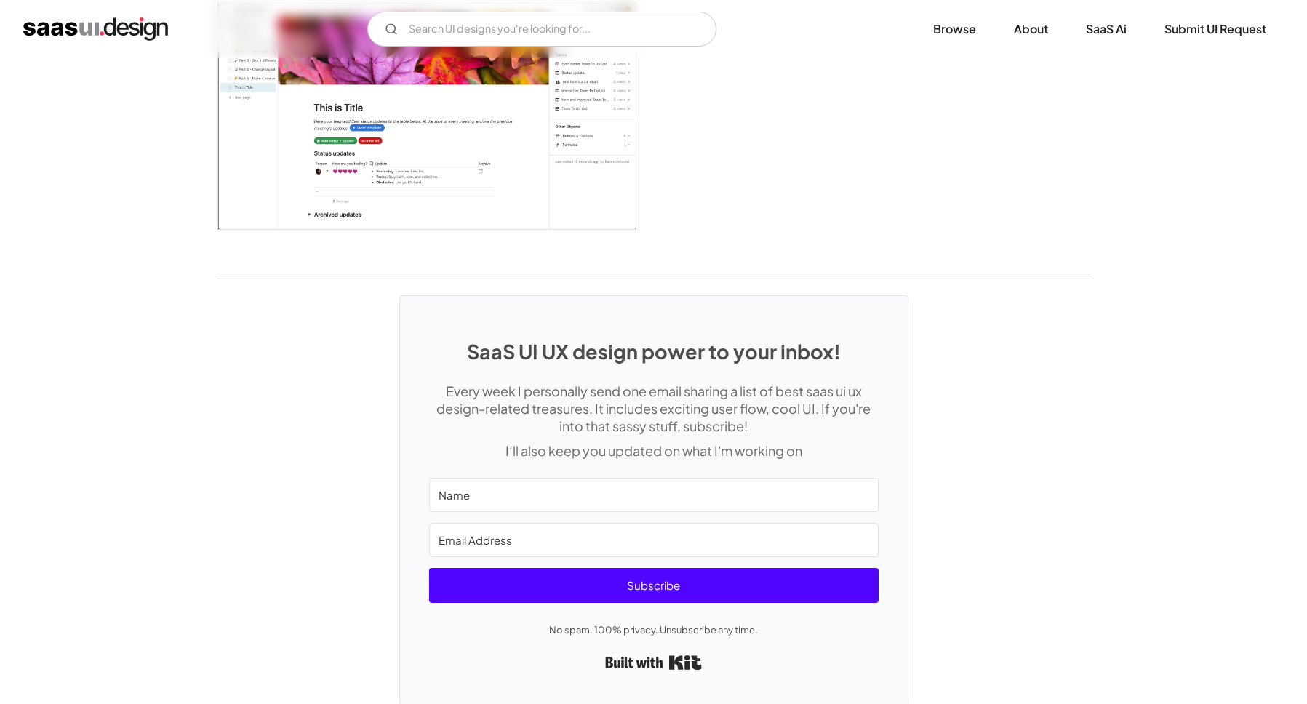
scroll to position [3787, 0]
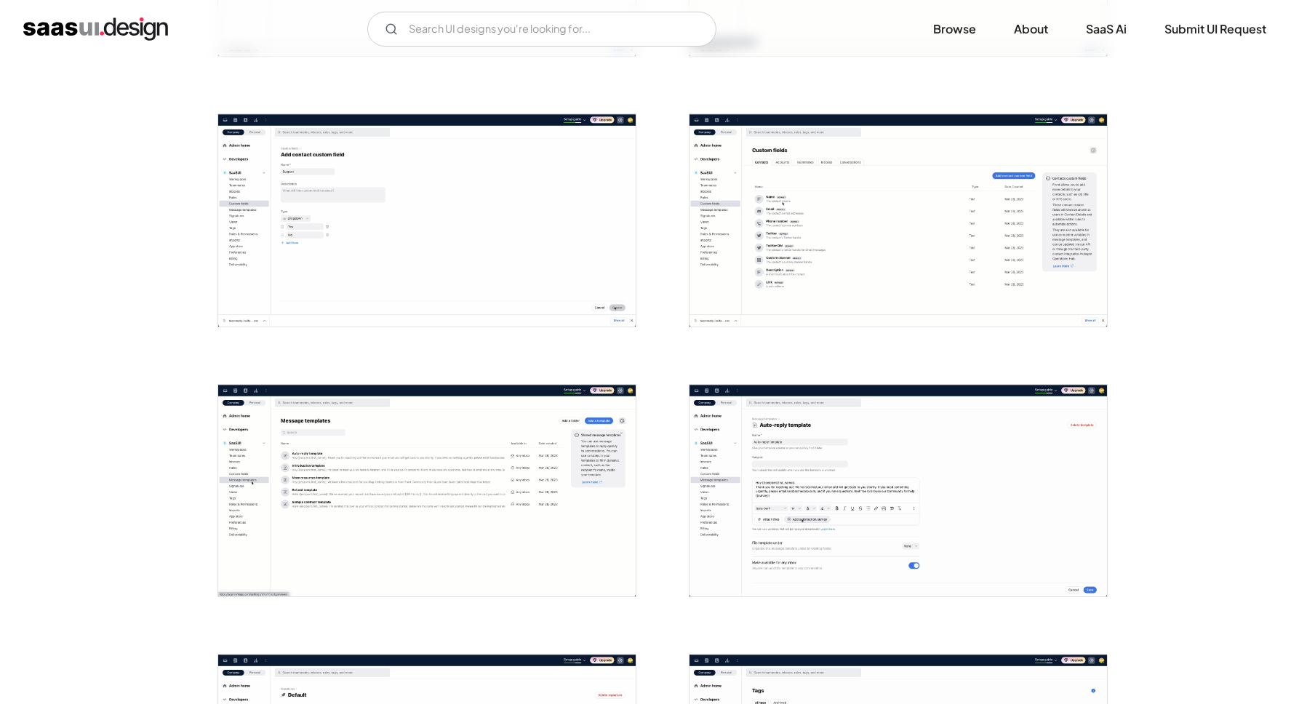
scroll to position [2221, 0]
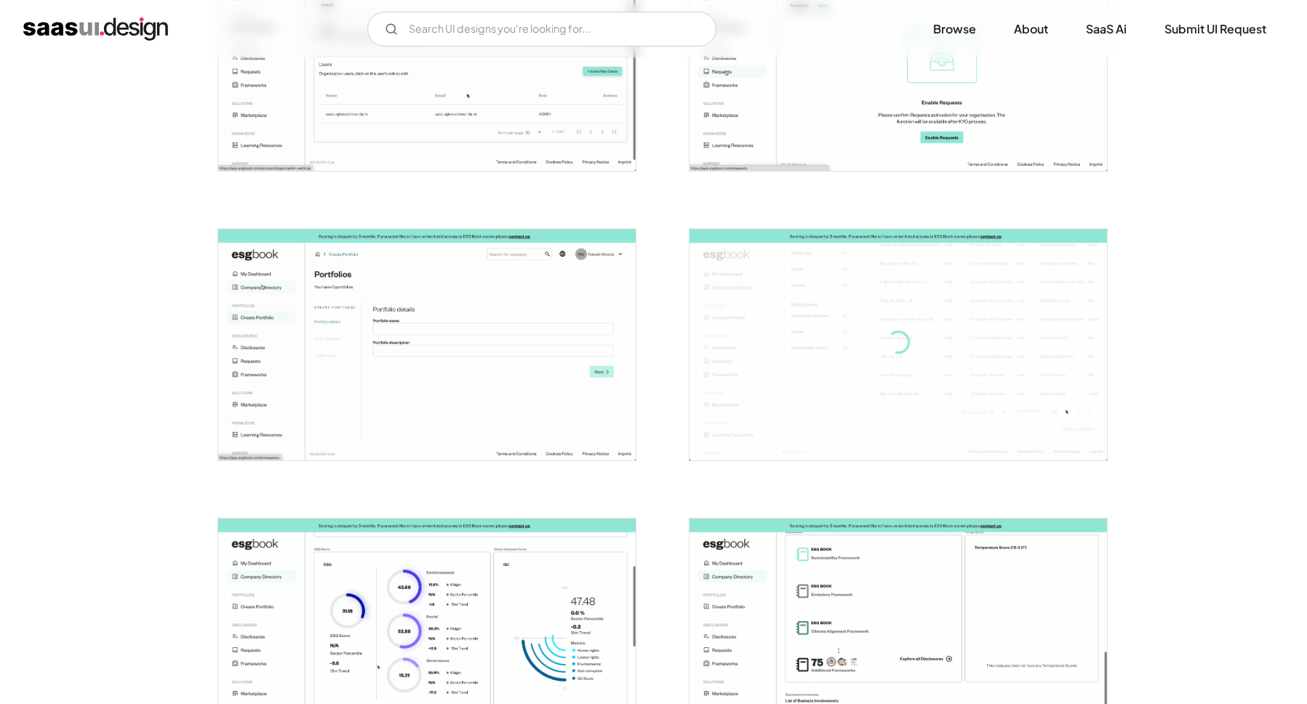
scroll to position [3226, 0]
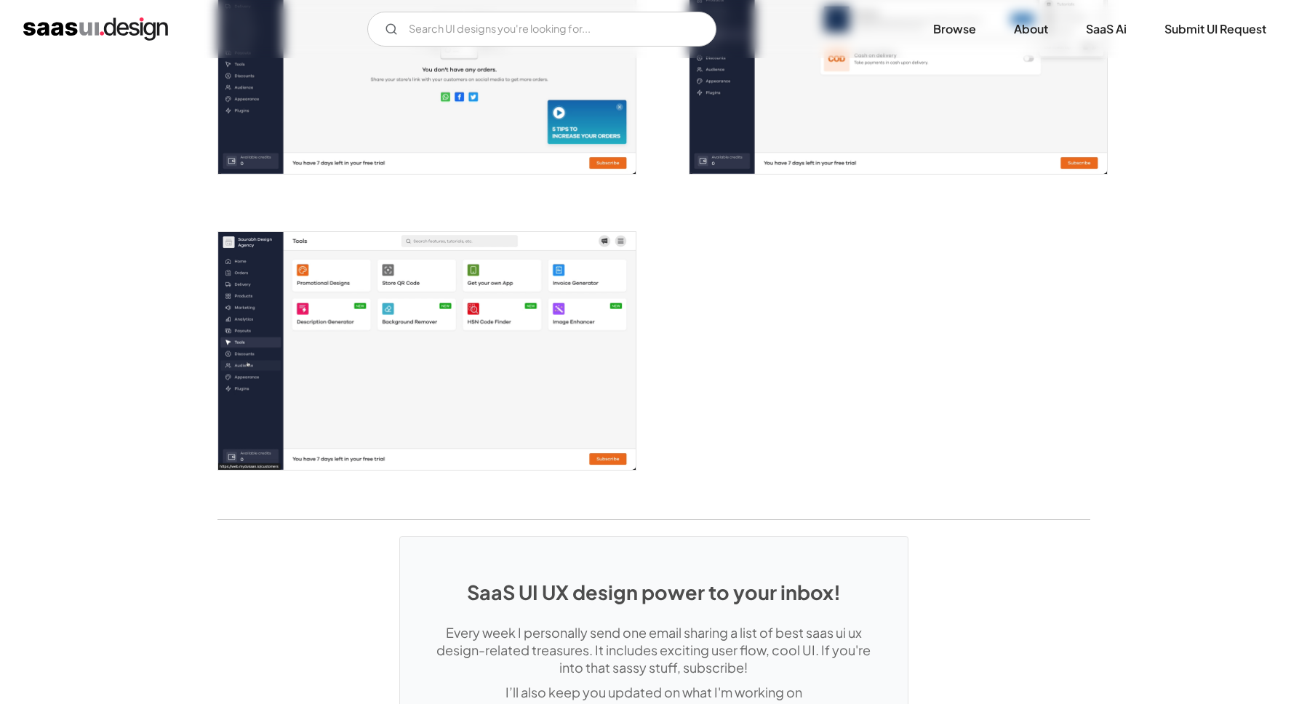
scroll to position [2498, 0]
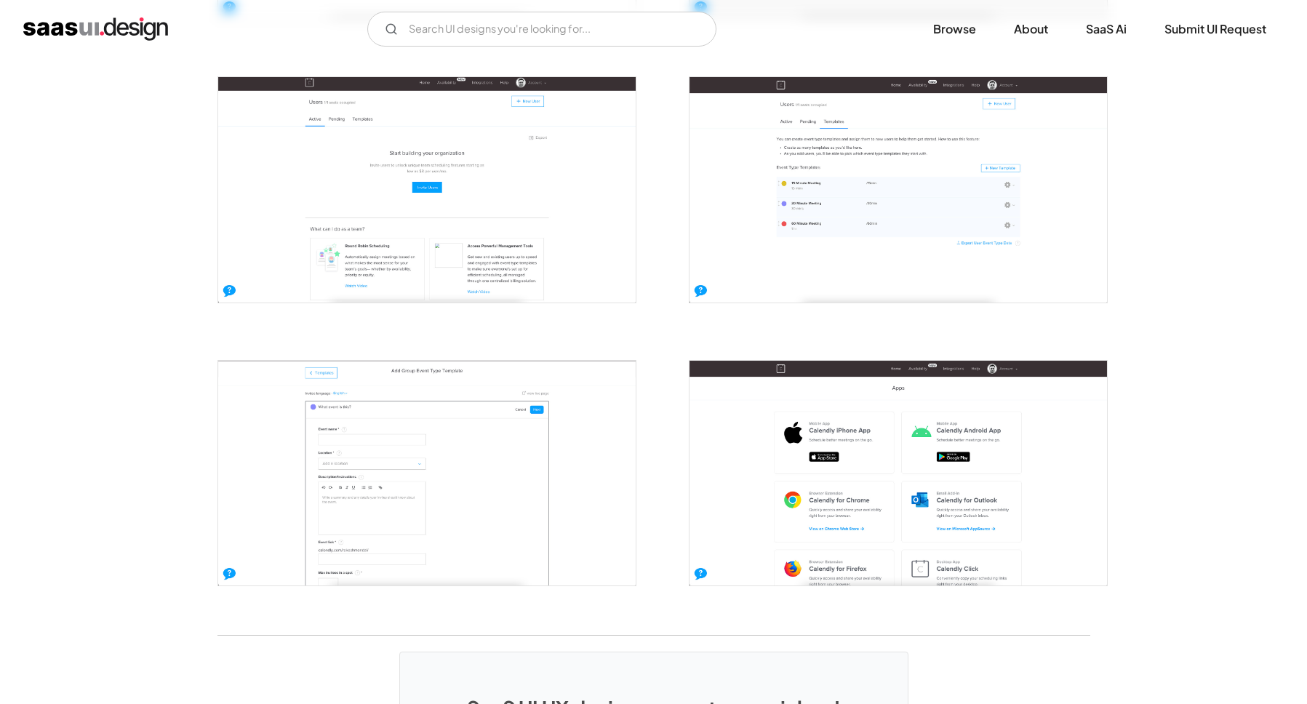
scroll to position [2843, 0]
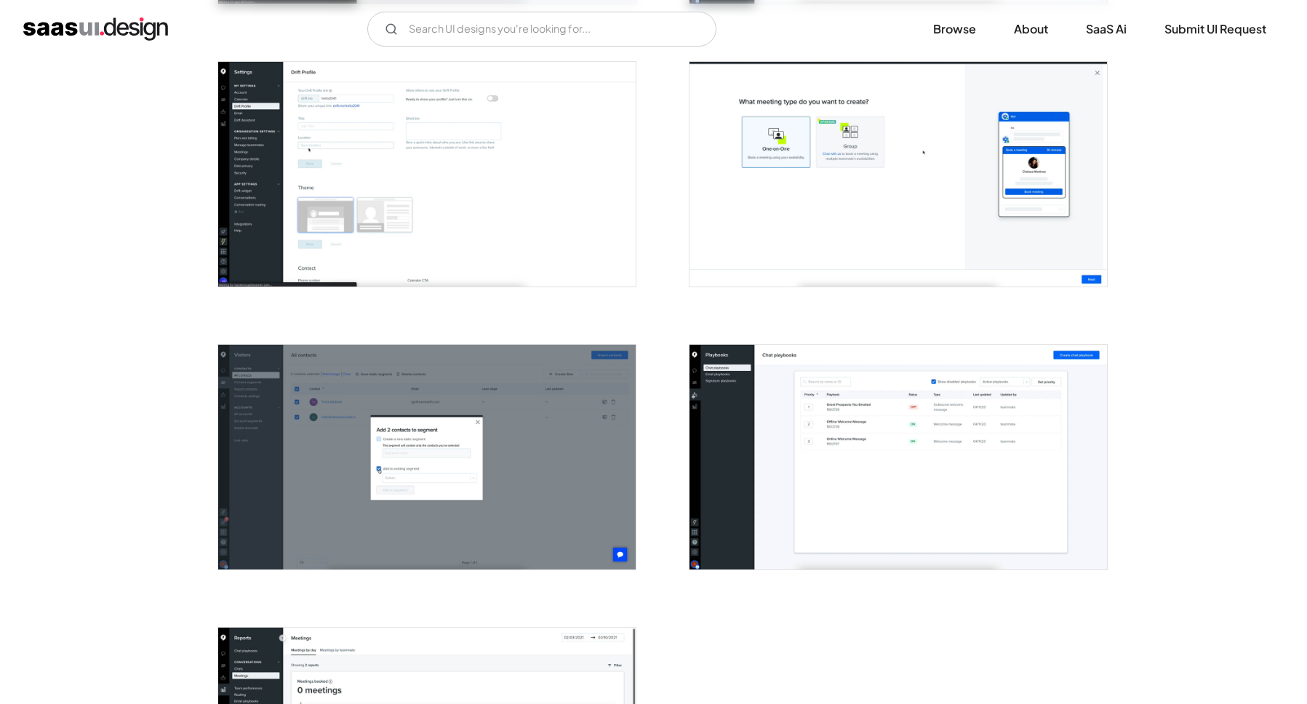
scroll to position [3134, 0]
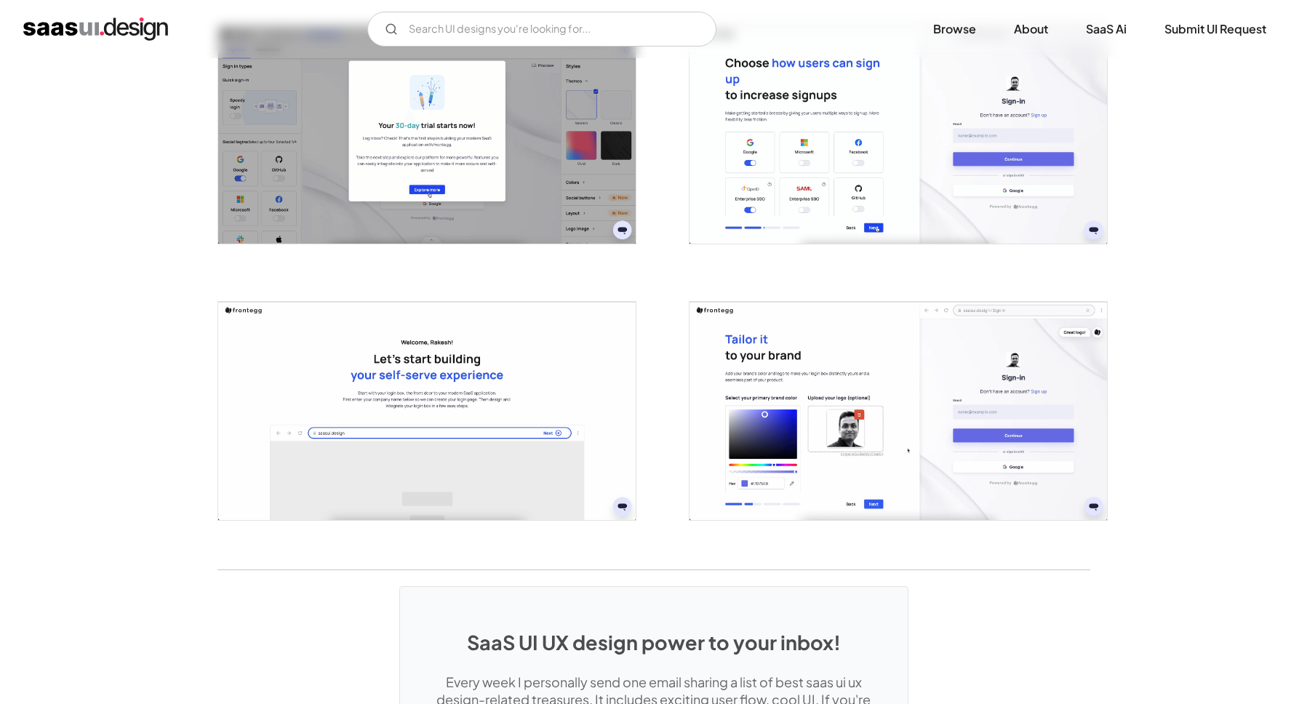
scroll to position [3107, 0]
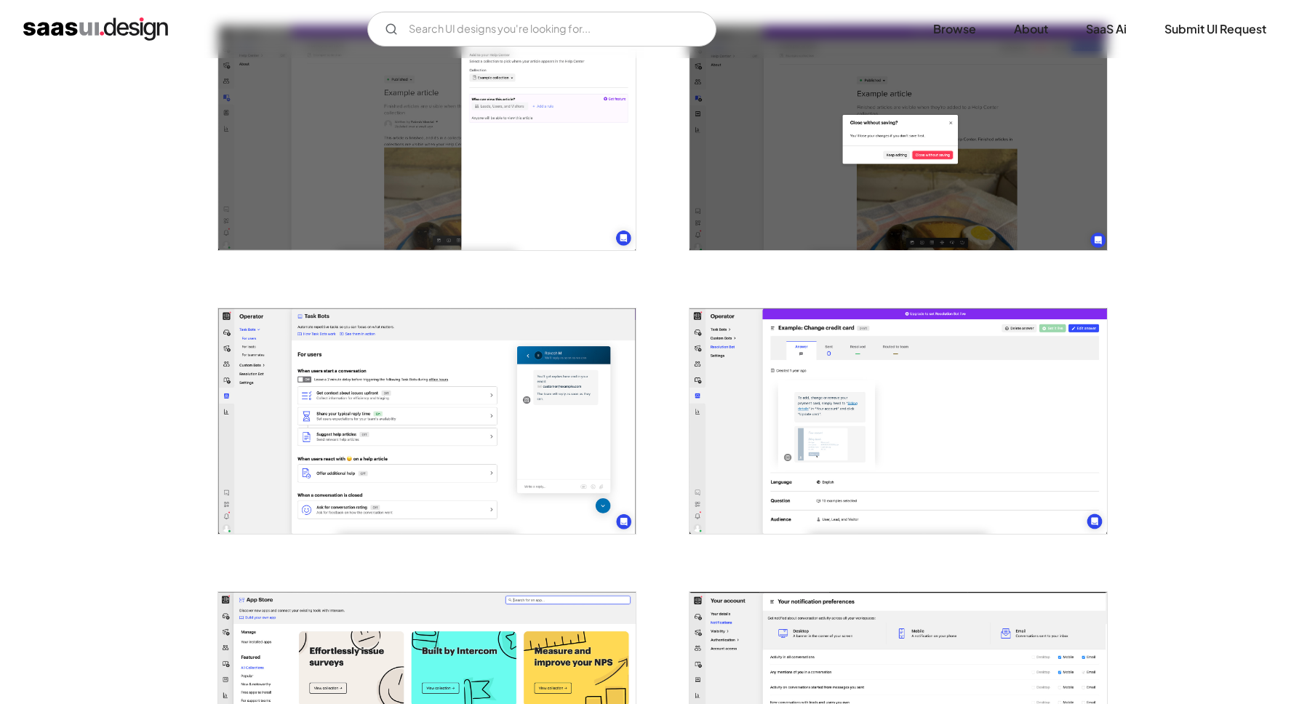
scroll to position [2251, 0]
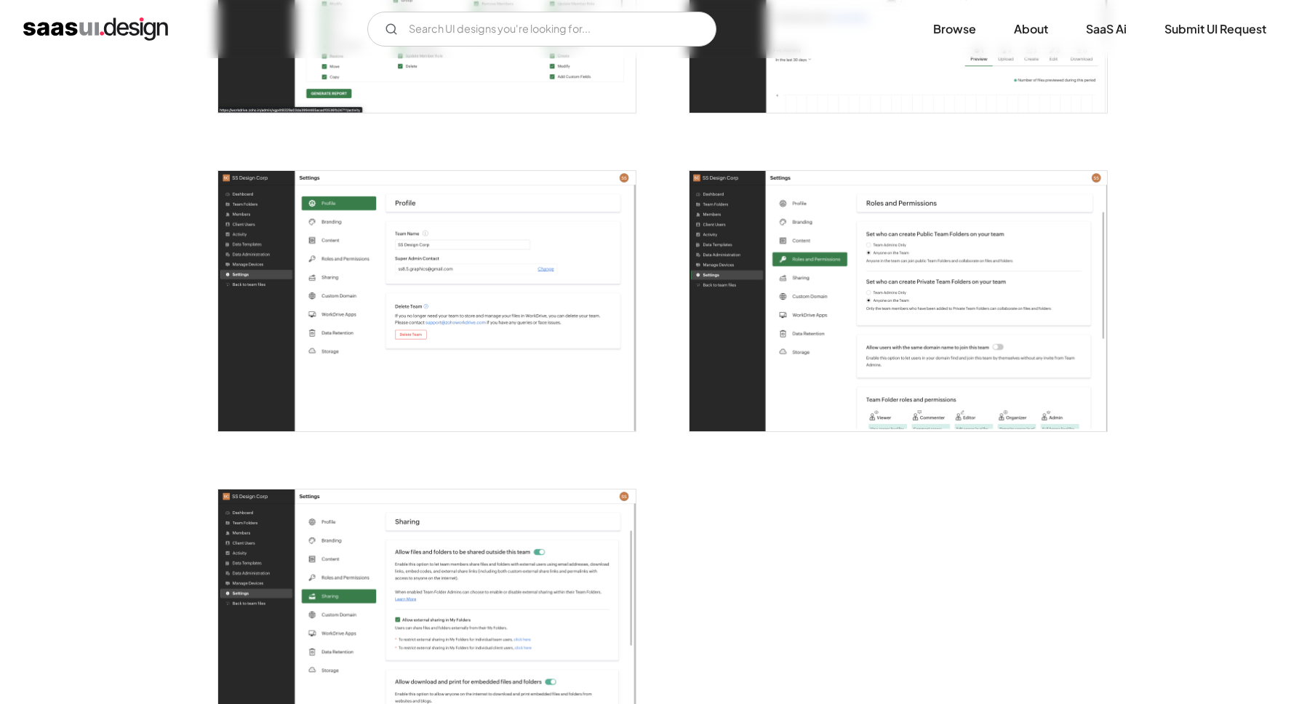
scroll to position [3752, 0]
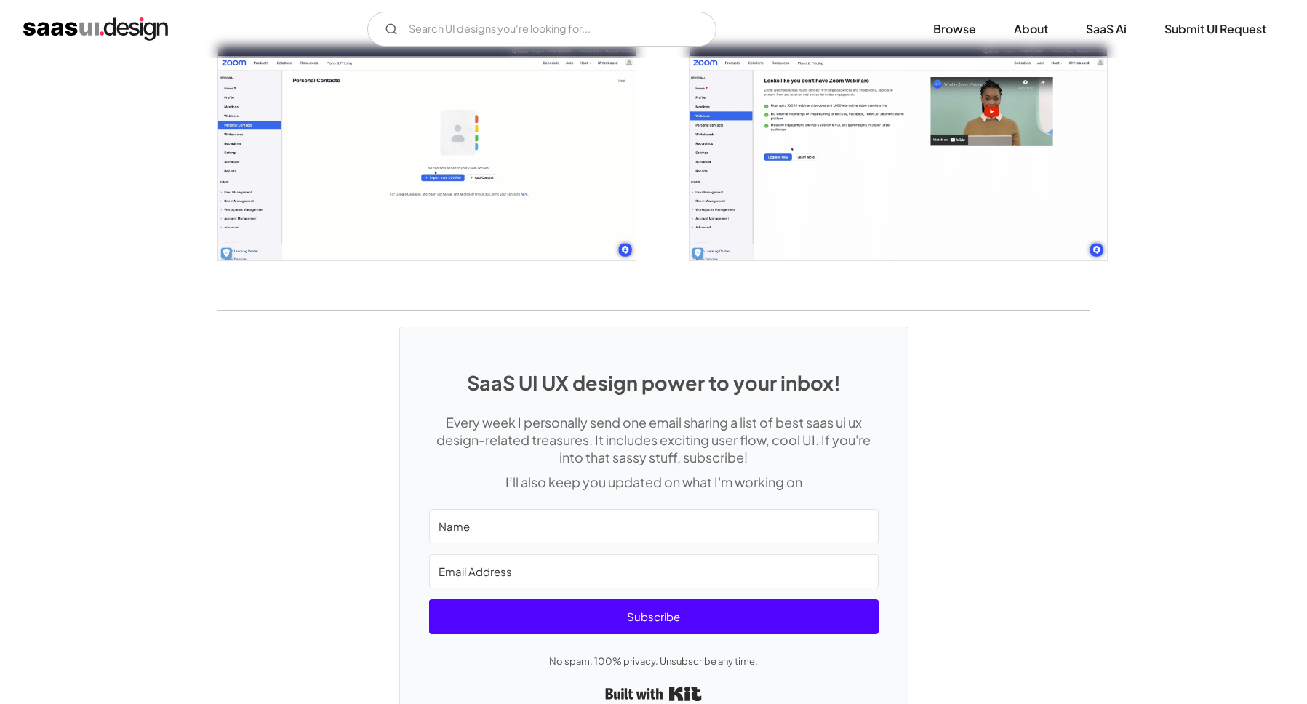
scroll to position [2484, 0]
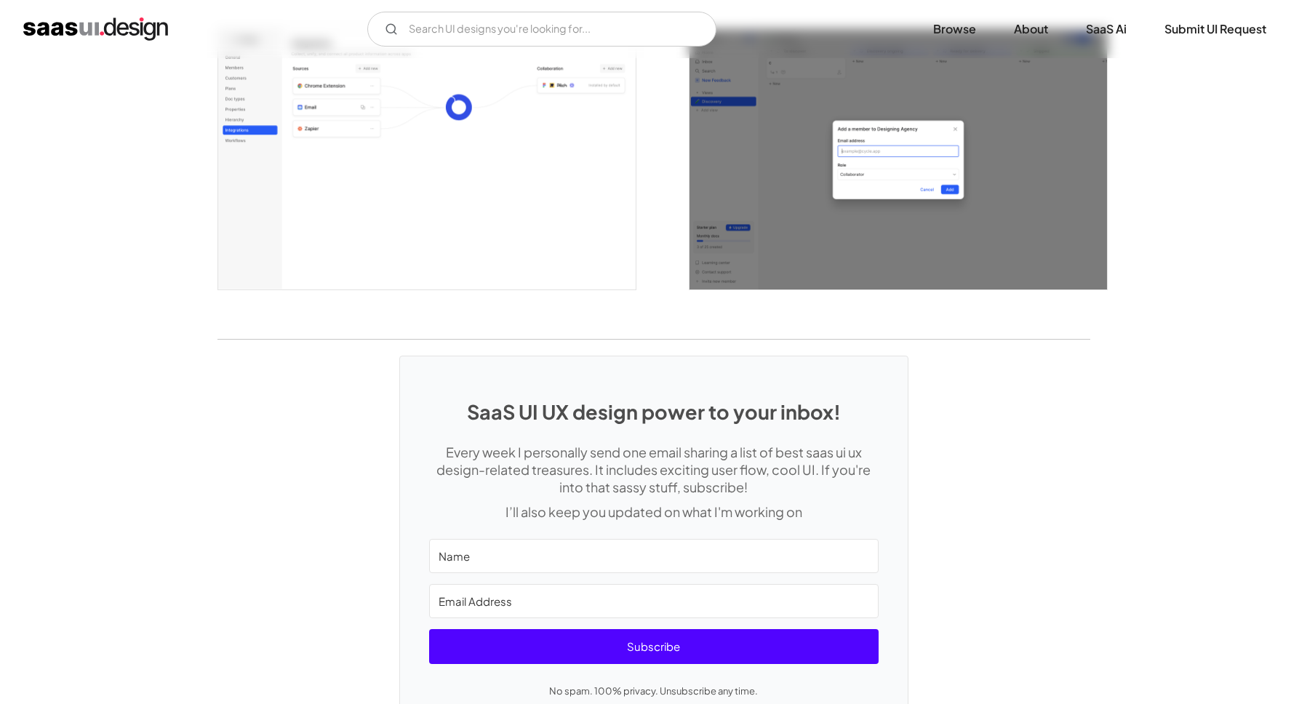
scroll to position [3935, 0]
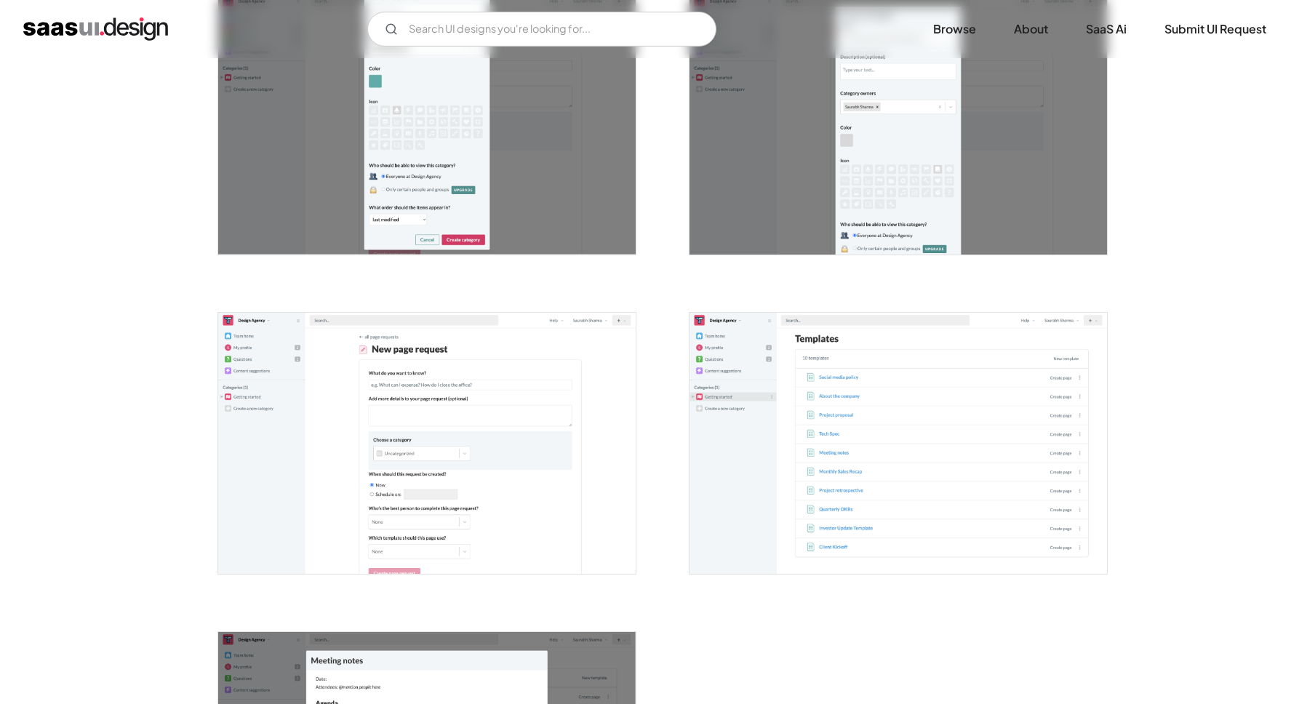
scroll to position [3693, 0]
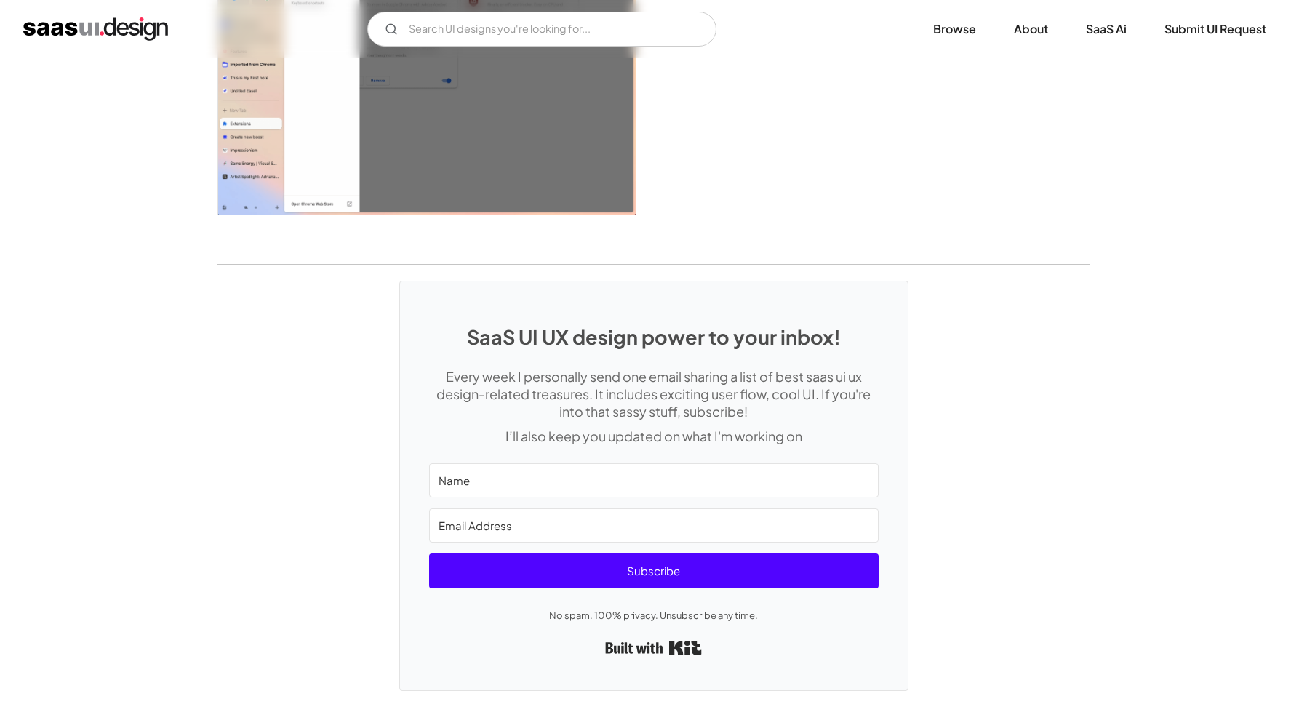
scroll to position [3499, 0]
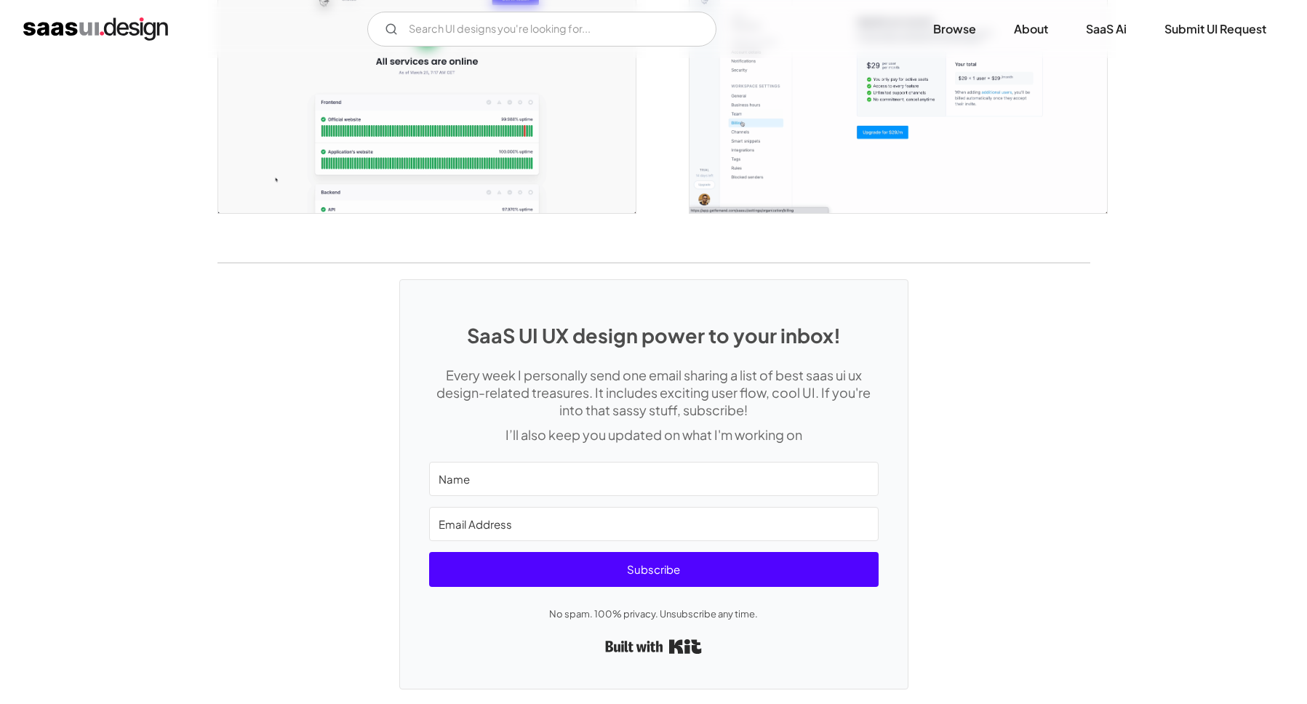
scroll to position [2998, 0]
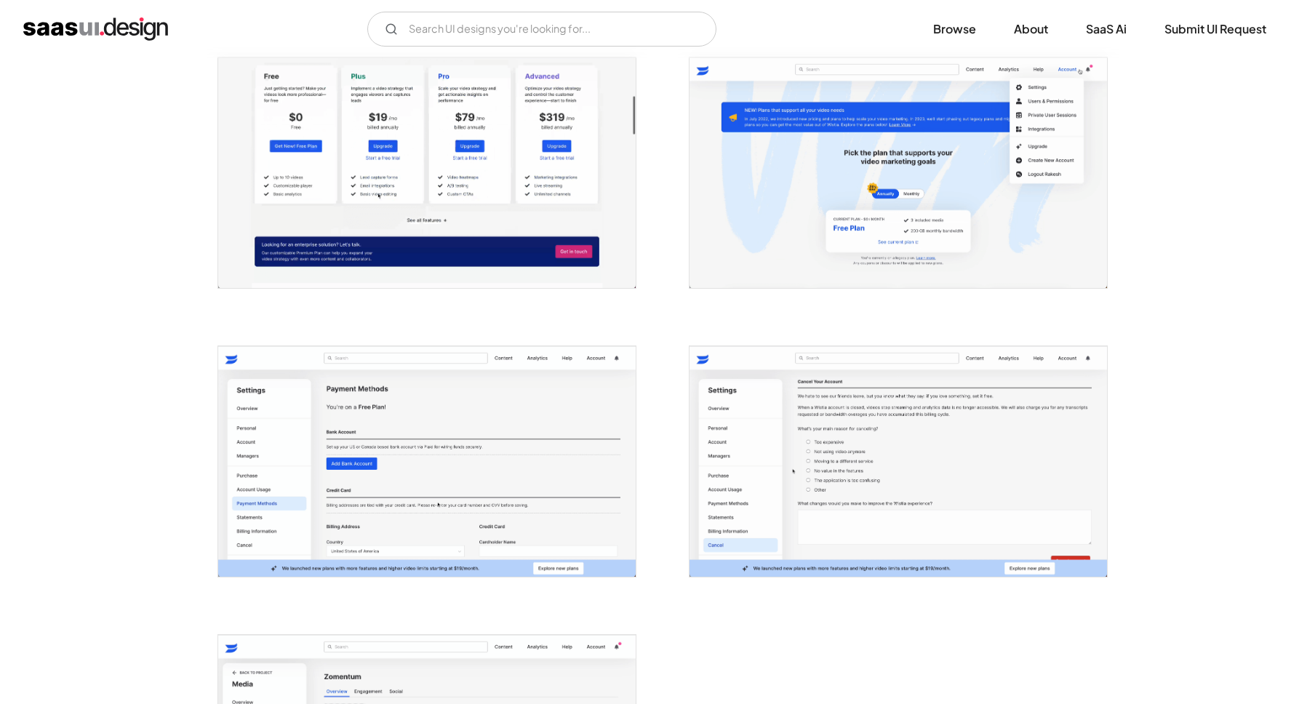
scroll to position [2932, 0]
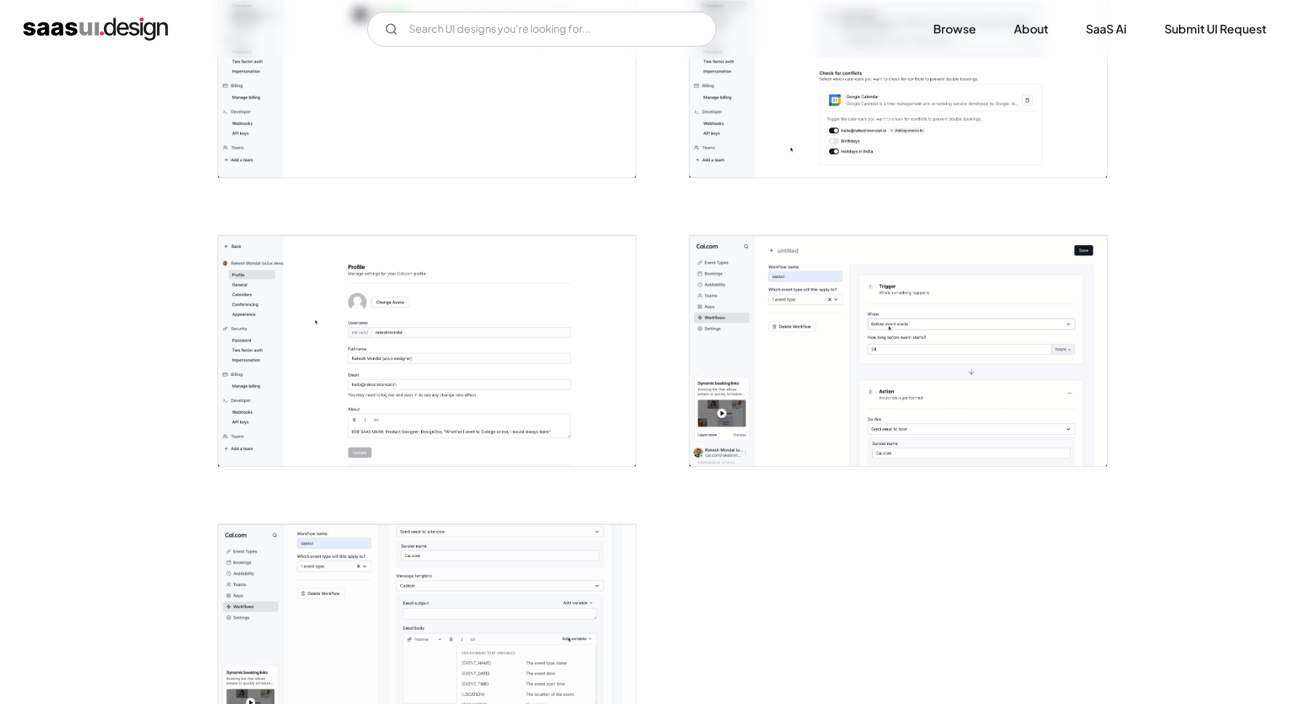
scroll to position [3349, 0]
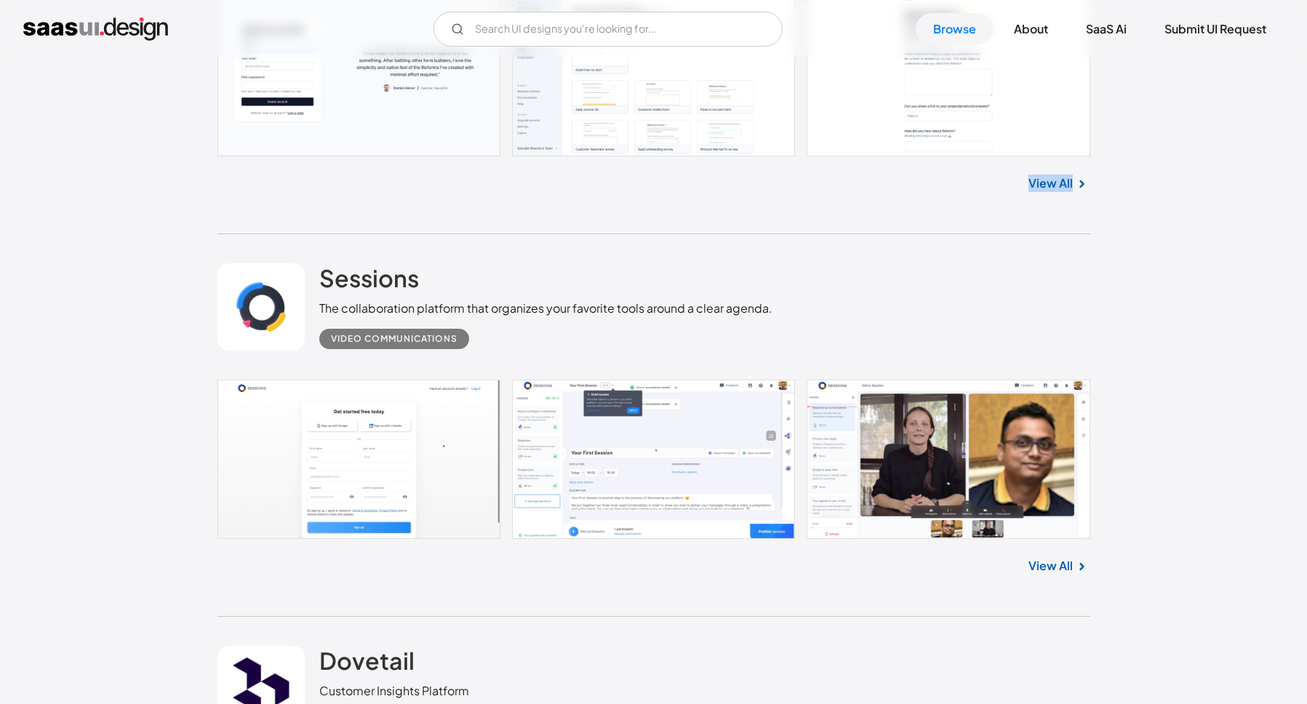
scroll to position [20186, 0]
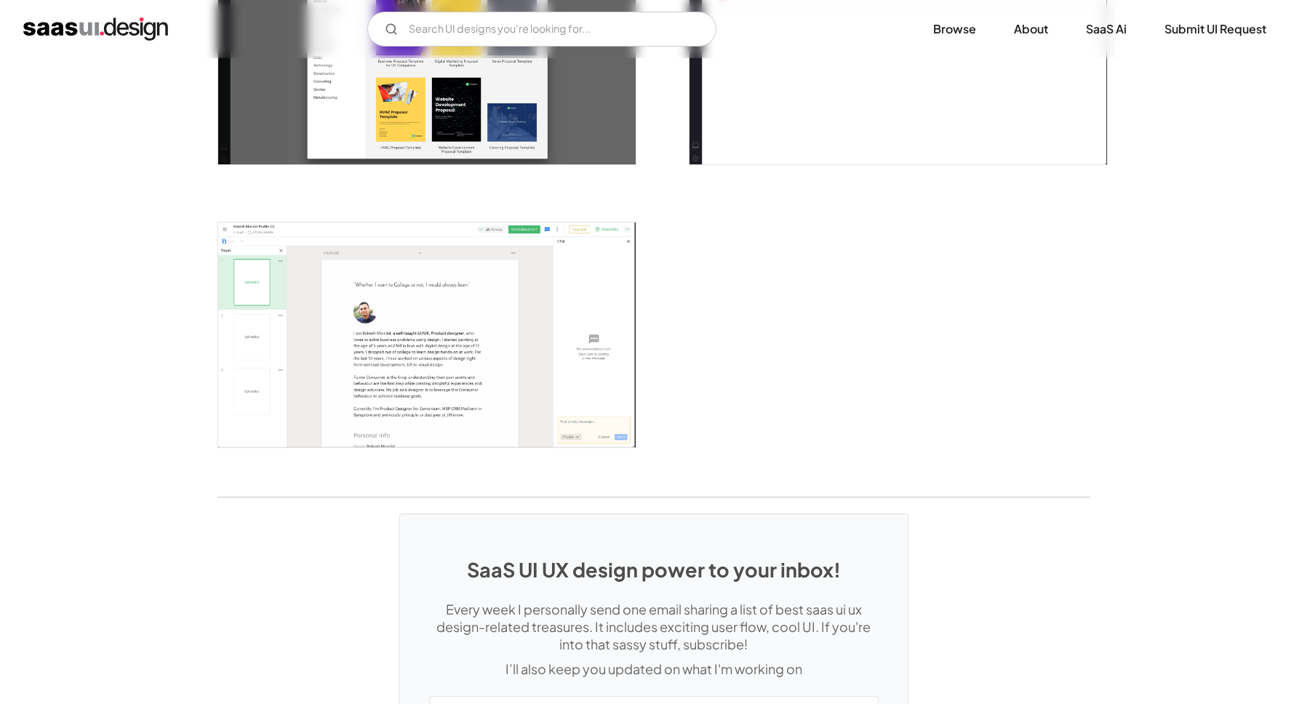
scroll to position [3009, 0]
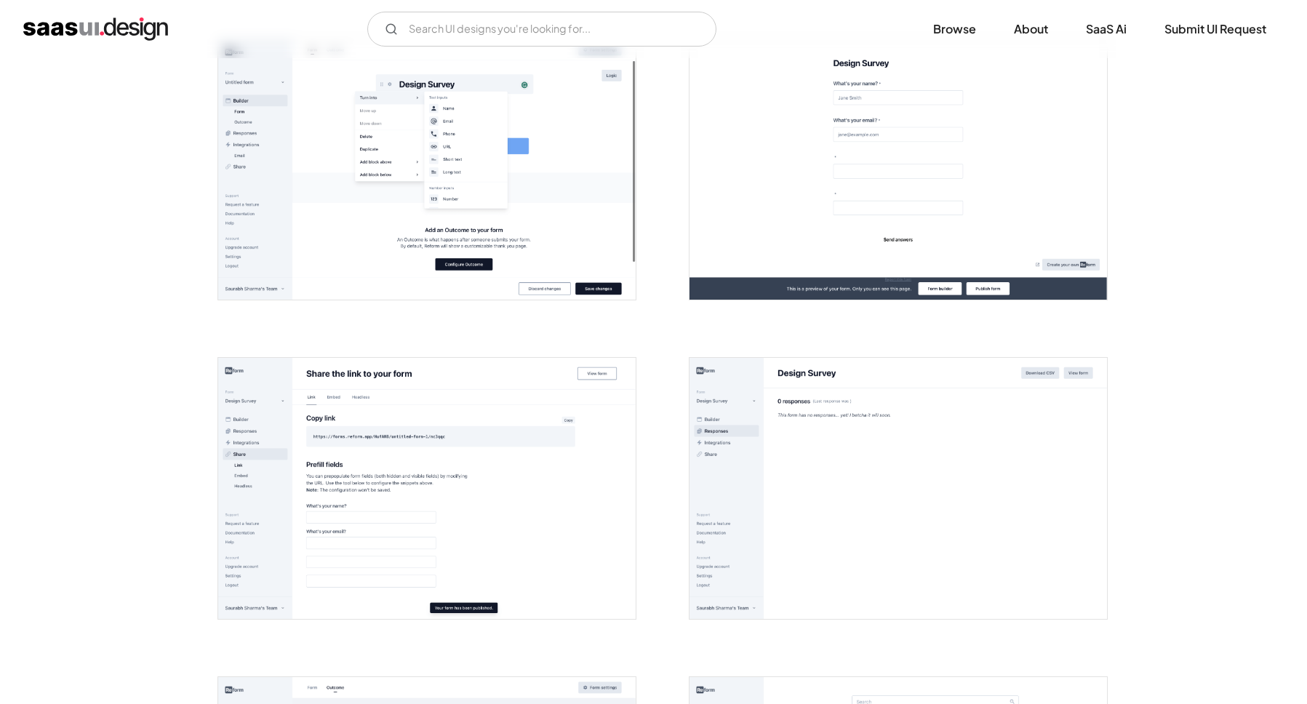
scroll to position [1582, 0]
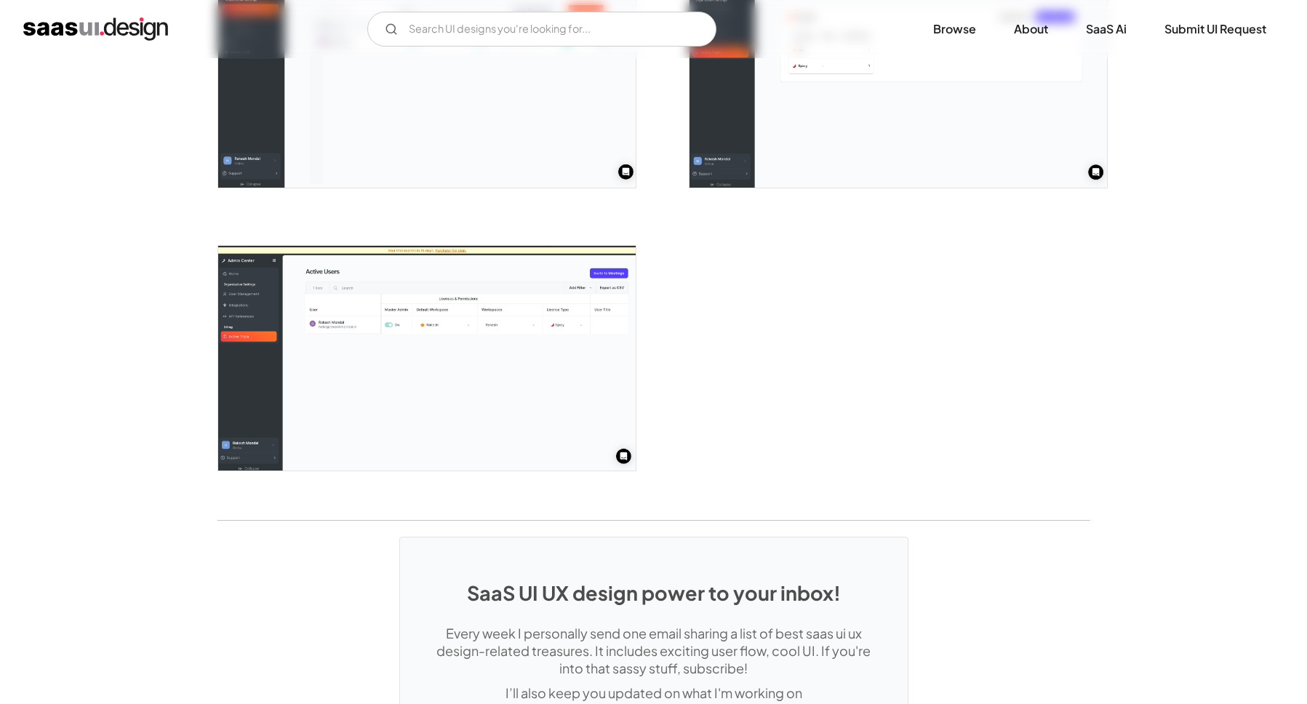
scroll to position [3270, 0]
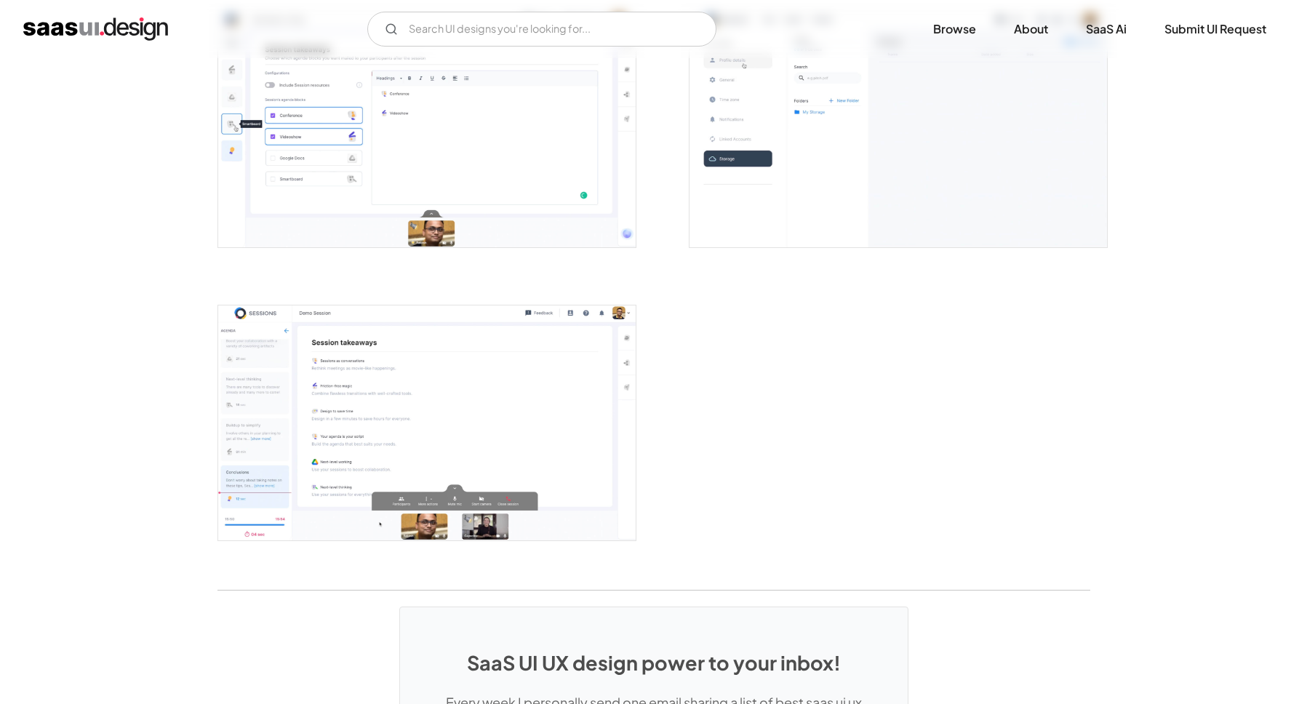
scroll to position [3598, 0]
